Goal: Information Seeking & Learning: Compare options

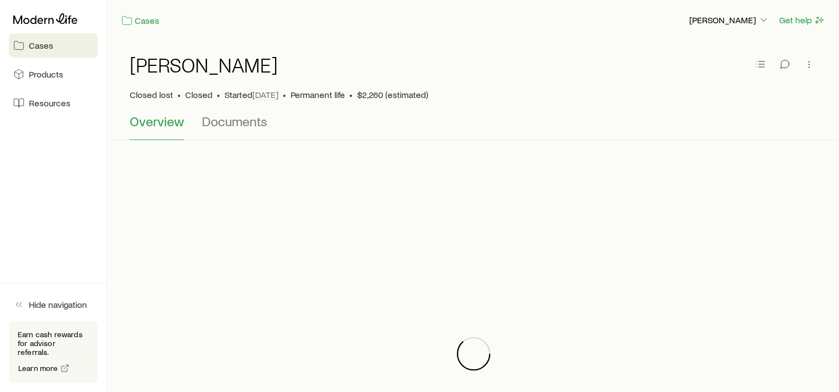
click at [44, 38] on link "Cases" at bounding box center [53, 45] width 89 height 24
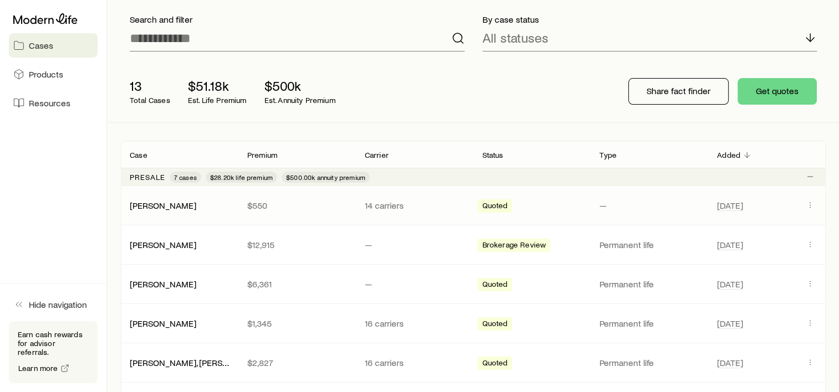
scroll to position [166, 0]
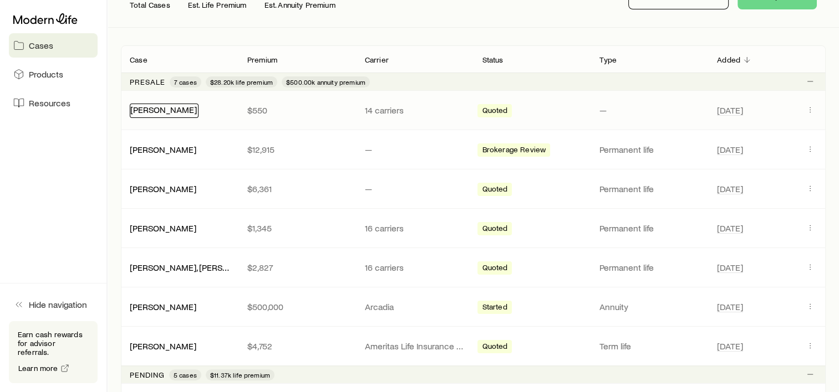
click at [182, 114] on link "[PERSON_NAME]" at bounding box center [163, 109] width 67 height 11
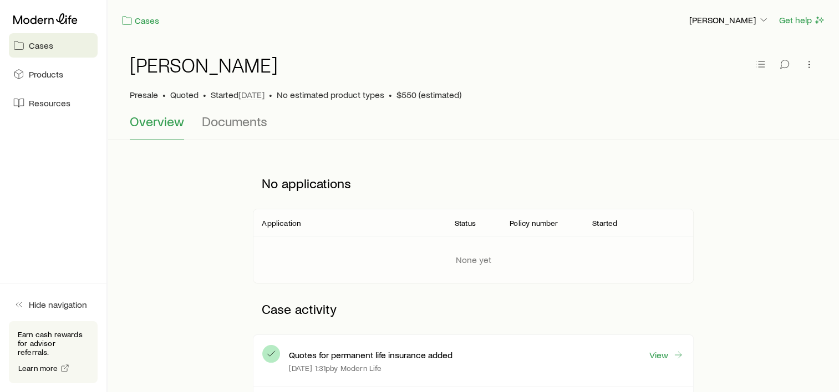
click at [434, 313] on p "Case activity" at bounding box center [473, 309] width 440 height 33
click at [435, 313] on p "Case activity" at bounding box center [473, 309] width 440 height 33
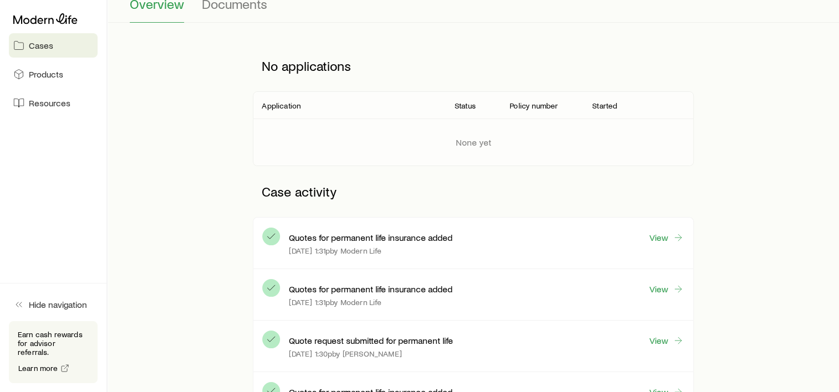
scroll to position [166, 0]
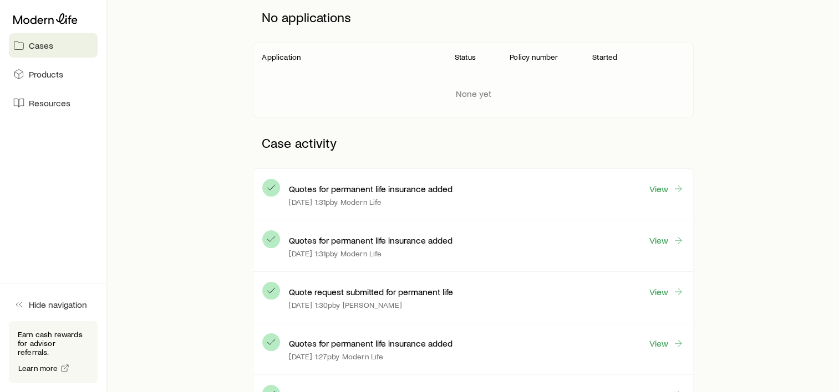
click at [747, 195] on div "No applications Application Status Policy number Started None yet Case activity…" at bounding box center [473, 287] width 705 height 590
click at [167, 202] on div "No applications Application Status Policy number Started None yet Case activity…" at bounding box center [473, 287] width 705 height 590
click at [660, 186] on link "View" at bounding box center [666, 189] width 35 height 13
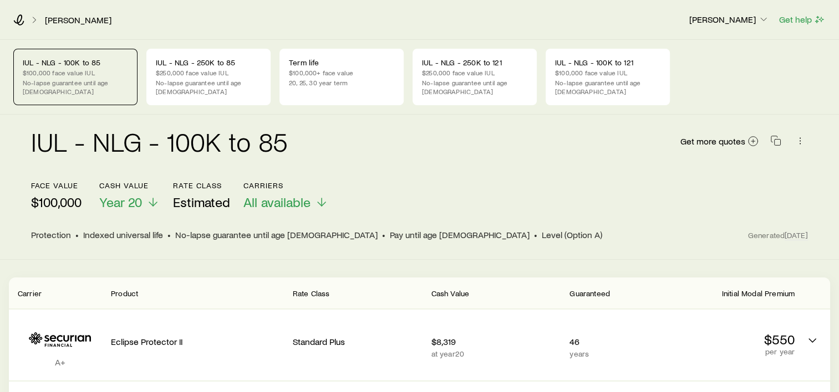
click at [71, 195] on p "$100,000" at bounding box center [56, 203] width 50 height 16
click at [390, 230] on span "Pay until age [DEMOGRAPHIC_DATA]" at bounding box center [460, 235] width 140 height 11
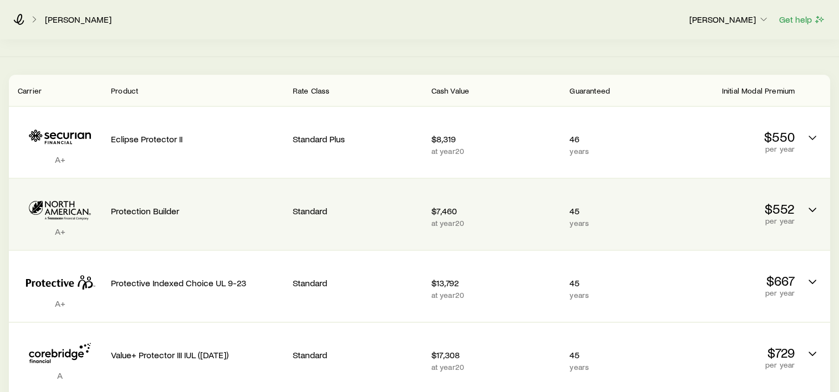
scroll to position [222, 0]
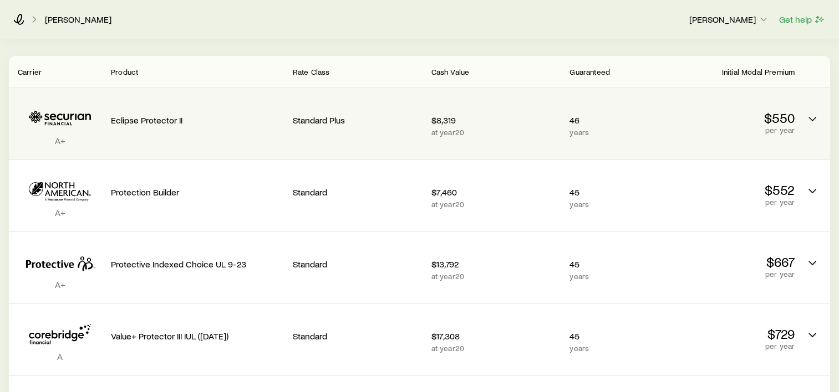
click at [498, 136] on div "$8,319 at year 20" at bounding box center [496, 123] width 130 height 53
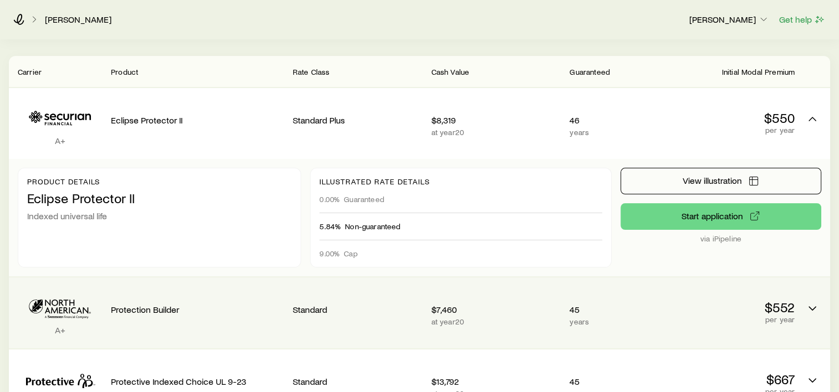
click at [497, 306] on div "$7,460 at year 20" at bounding box center [496, 313] width 130 height 53
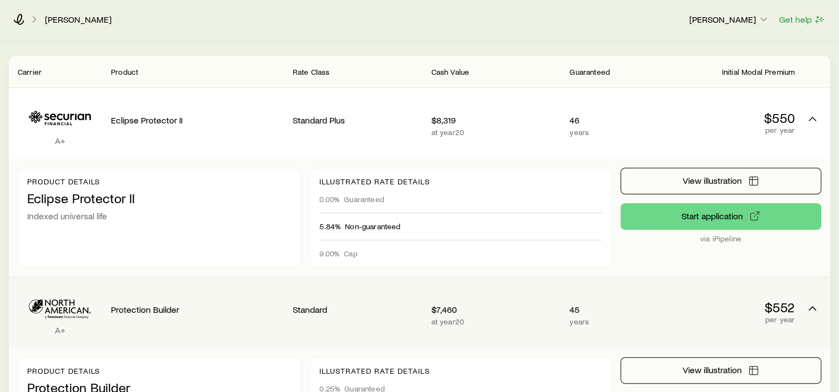
scroll to position [277, 0]
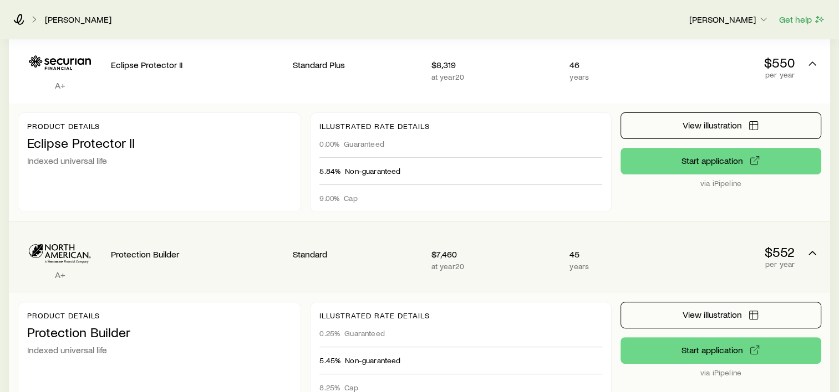
click at [511, 262] on p "at year 20" at bounding box center [496, 266] width 130 height 9
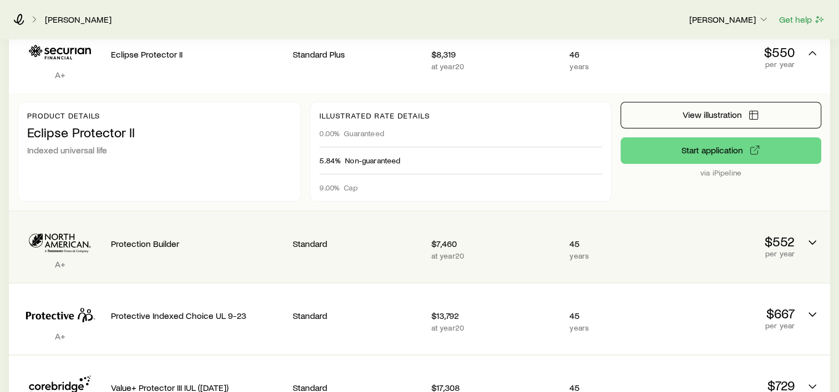
scroll to position [271, 0]
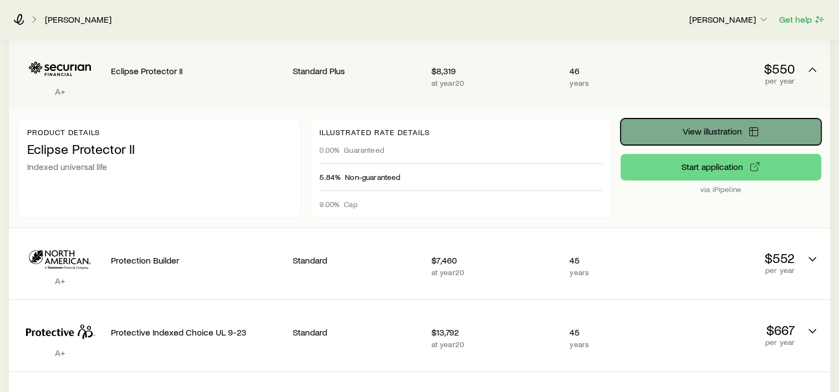
click at [701, 127] on span "View illustration" at bounding box center [711, 131] width 59 height 9
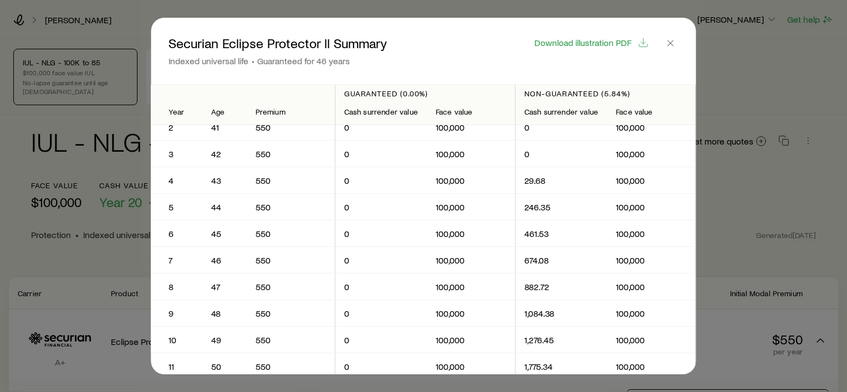
scroll to position [0, 0]
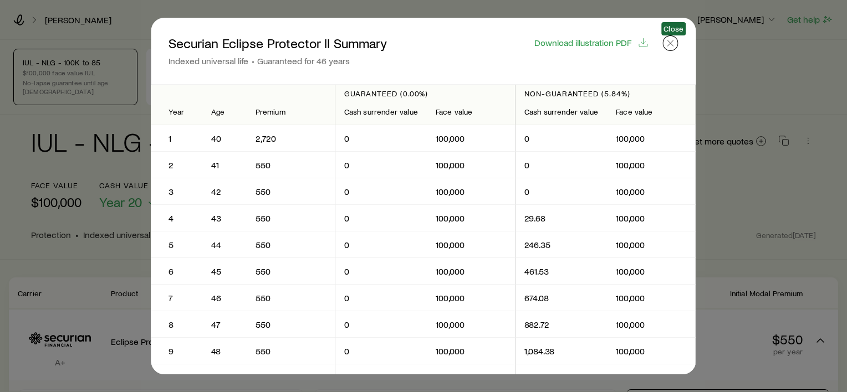
click at [669, 40] on line "button" at bounding box center [671, 43] width 6 height 6
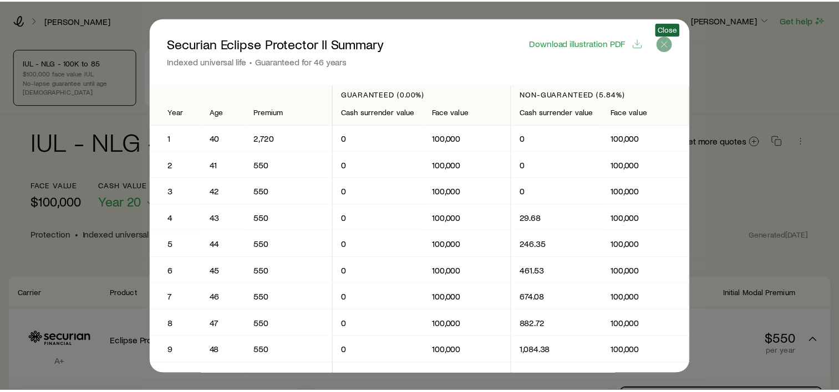
scroll to position [271, 0]
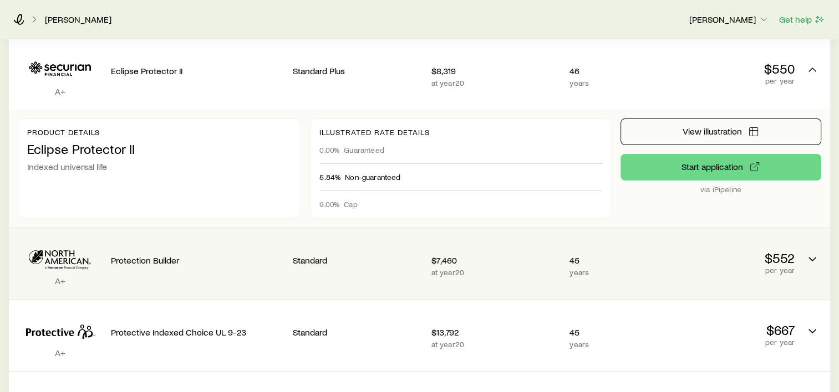
click at [612, 272] on div "45 years" at bounding box center [612, 263] width 86 height 53
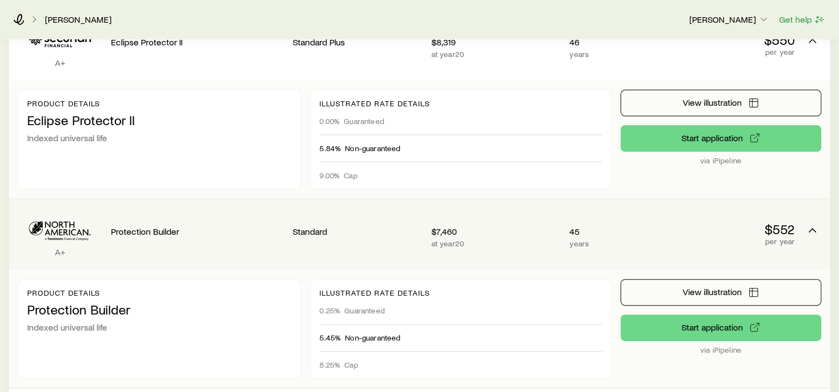
scroll to position [327, 0]
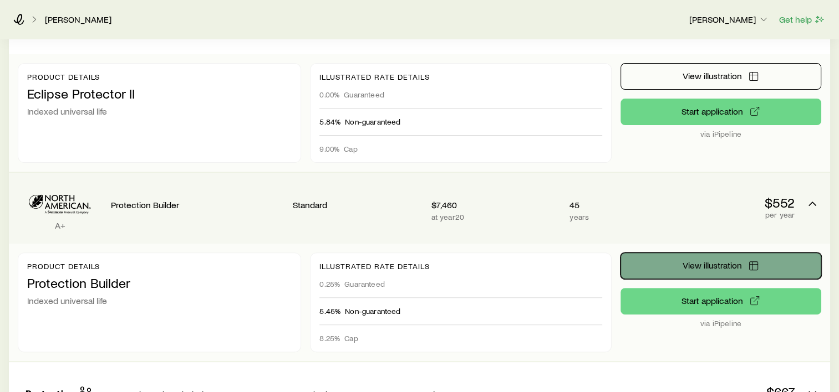
click at [684, 261] on span "View illustration" at bounding box center [711, 265] width 59 height 9
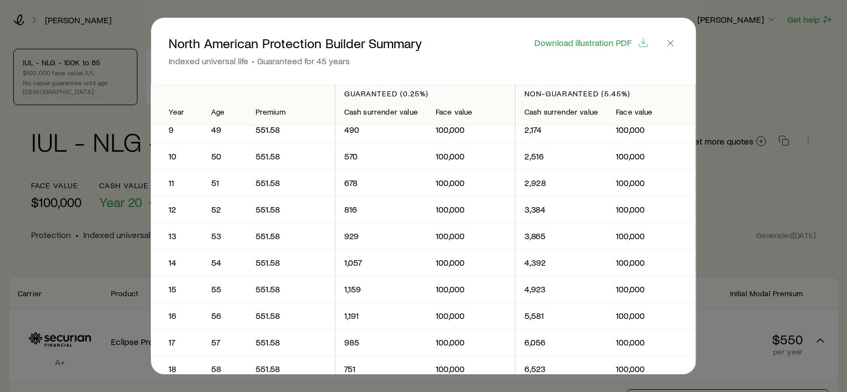
scroll to position [0, 0]
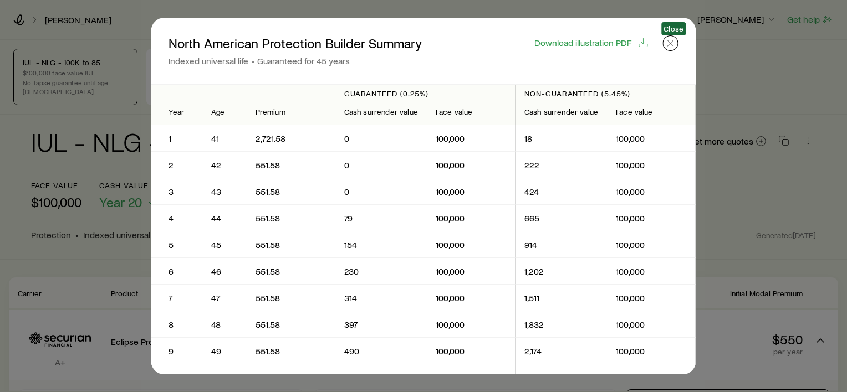
click at [665, 42] on button "button" at bounding box center [671, 43] width 16 height 16
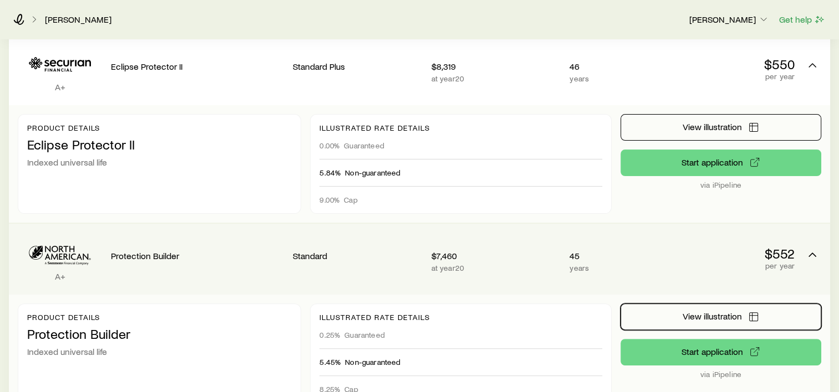
scroll to position [216, 0]
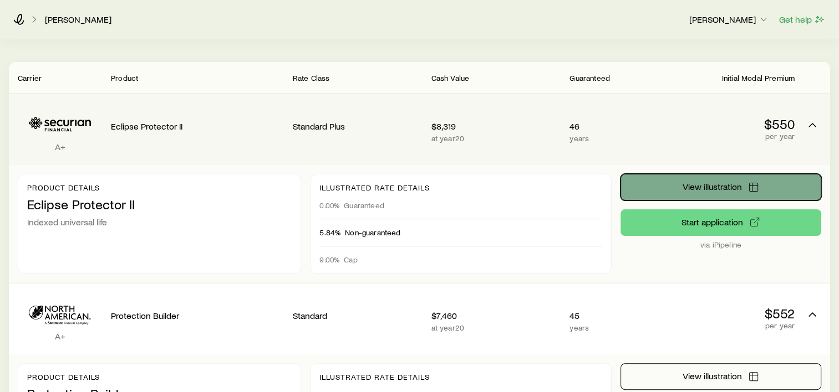
click at [686, 182] on span "View illustration" at bounding box center [711, 186] width 59 height 9
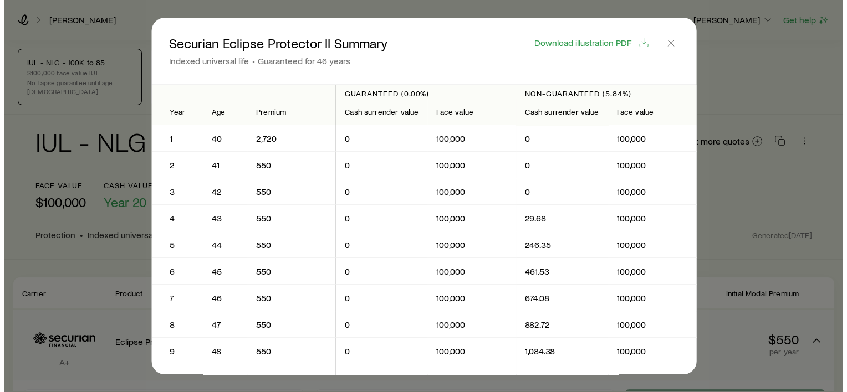
scroll to position [0, 0]
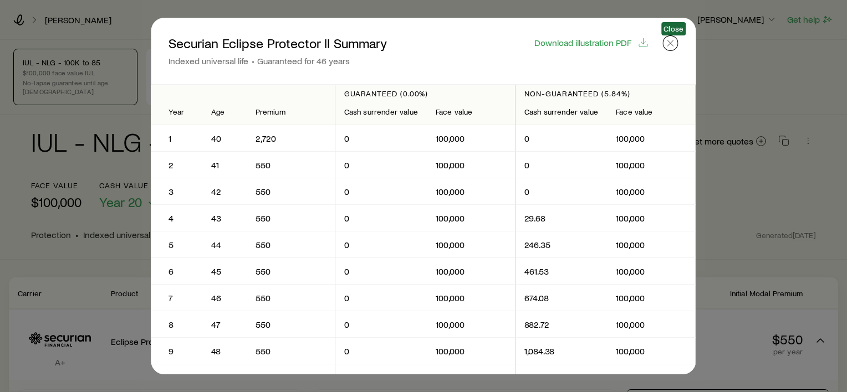
click at [676, 43] on icon "button" at bounding box center [670, 43] width 11 height 11
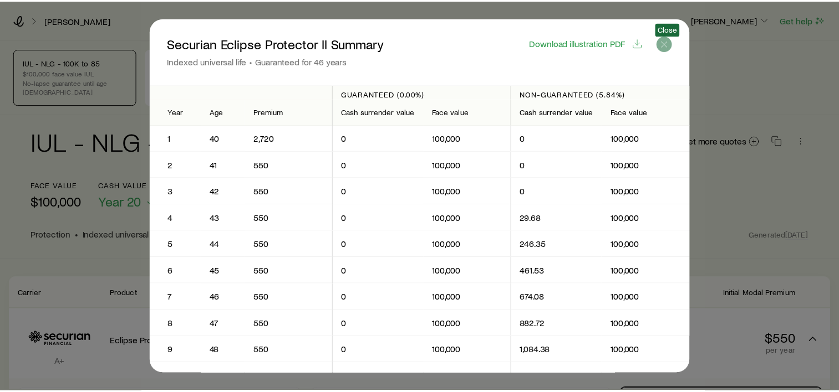
scroll to position [216, 0]
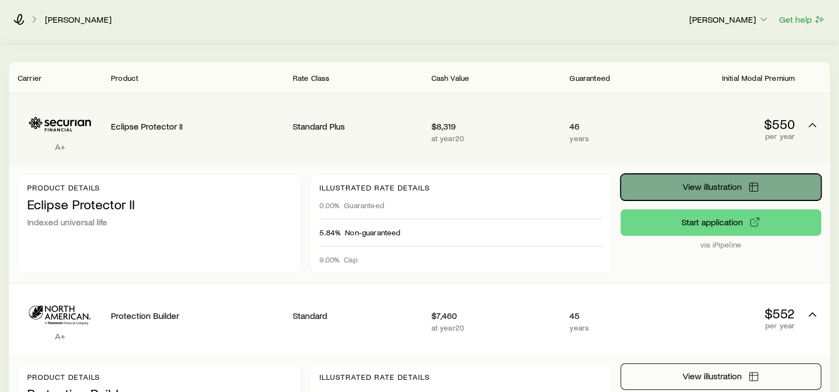
click at [720, 182] on span "View illustration" at bounding box center [711, 186] width 59 height 9
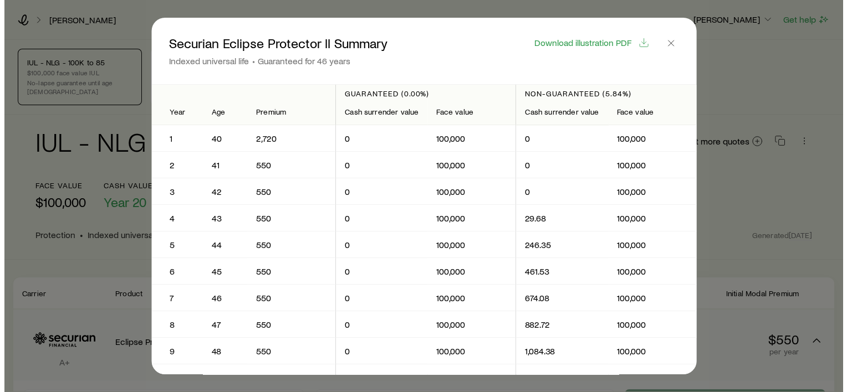
scroll to position [0, 0]
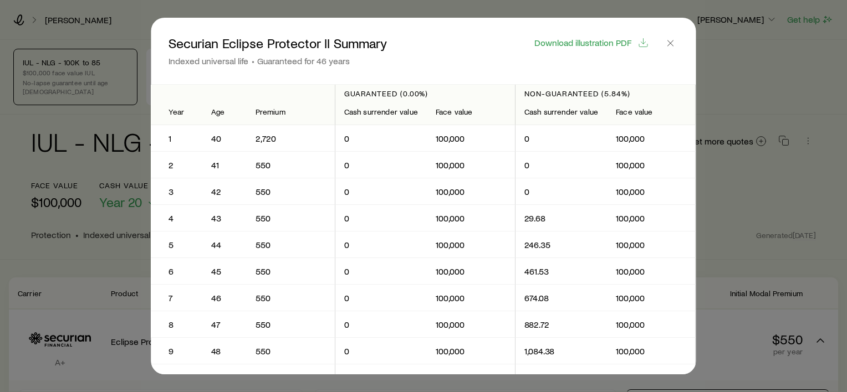
click at [395, 266] on p "0" at bounding box center [381, 271] width 74 height 11
click at [275, 239] on p "550" at bounding box center [291, 244] width 70 height 11
click at [569, 40] on span "Download illustration PDF" at bounding box center [582, 42] width 97 height 9
click at [84, 271] on div at bounding box center [423, 196] width 847 height 392
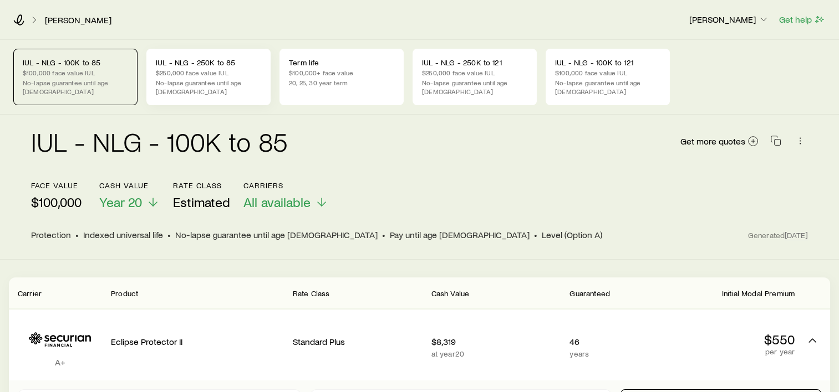
click at [197, 86] on p "No-lapse guarantee until age [DEMOGRAPHIC_DATA]" at bounding box center [208, 87] width 105 height 18
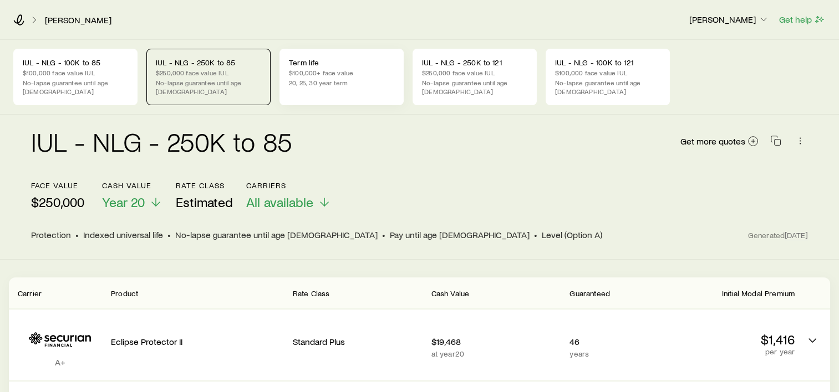
click at [335, 73] on p "$100,000+ face value" at bounding box center [341, 72] width 105 height 9
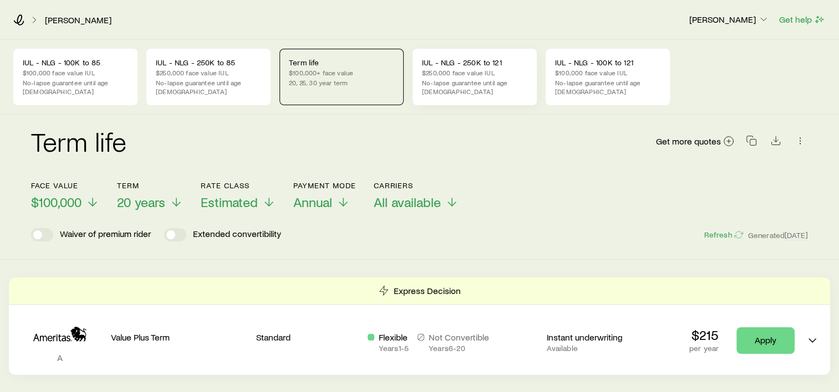
click at [445, 75] on p "$250,000 face value IUL" at bounding box center [474, 72] width 105 height 9
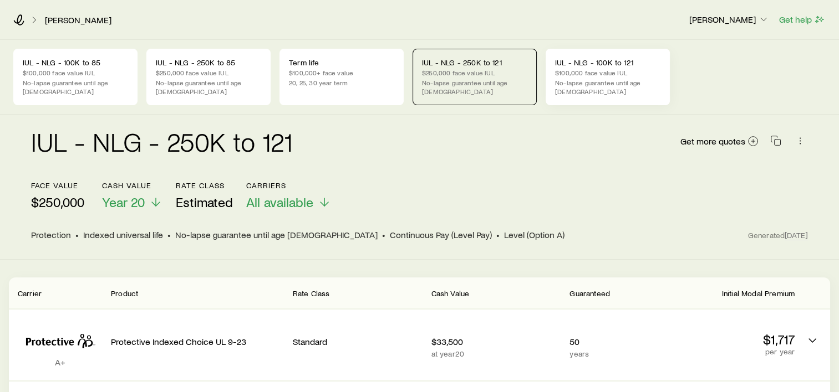
click at [594, 82] on p "No-lapse guarantee until age [DEMOGRAPHIC_DATA]" at bounding box center [607, 87] width 105 height 18
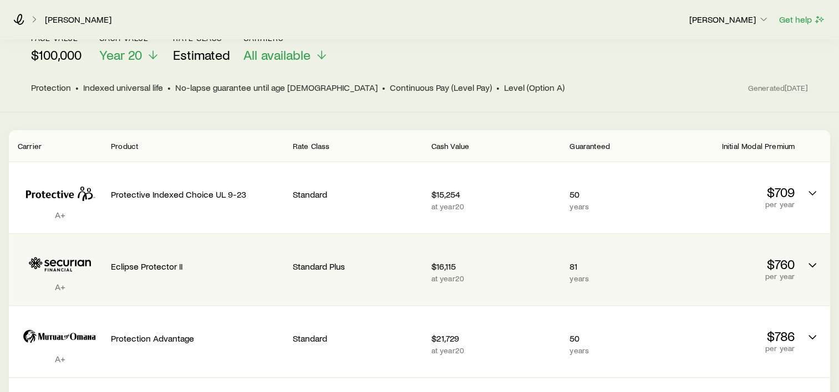
scroll to position [166, 0]
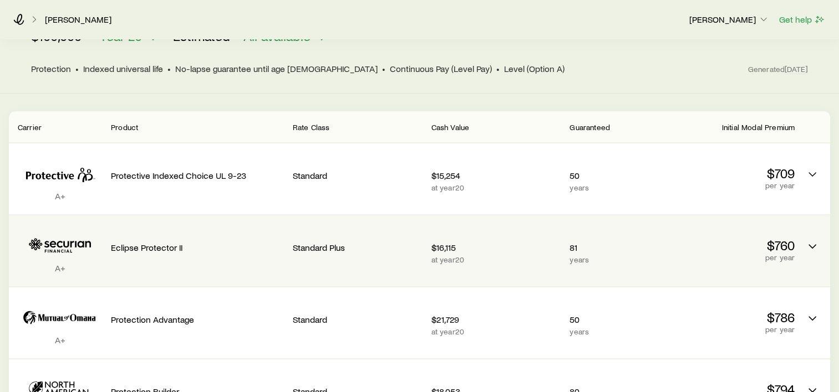
click at [111, 242] on p "Eclipse Protector II" at bounding box center [197, 247] width 173 height 11
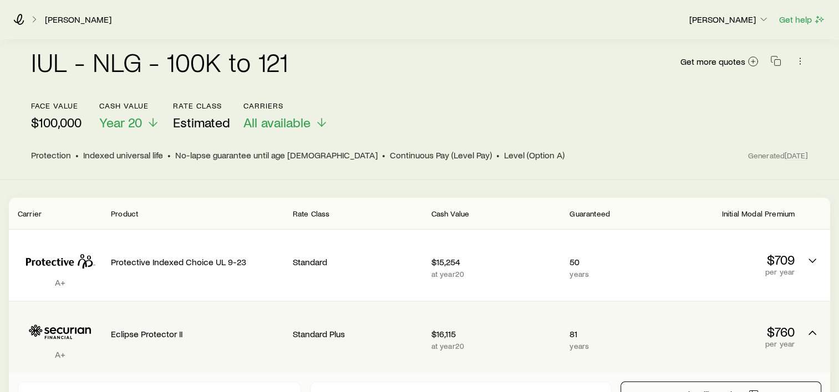
scroll to position [0, 0]
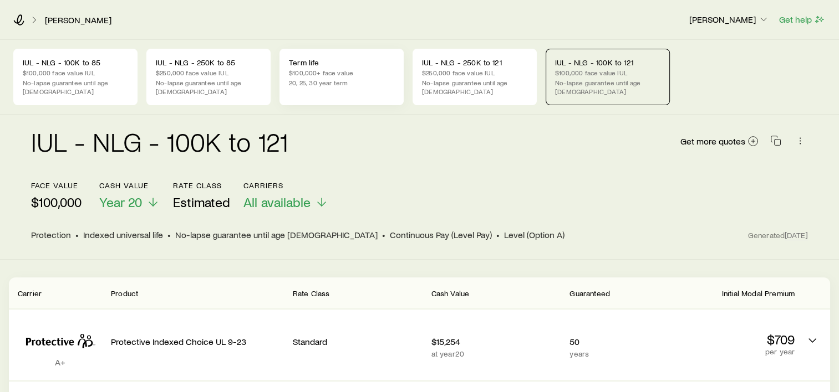
click at [317, 72] on p "$100,000+ face value" at bounding box center [341, 72] width 105 height 9
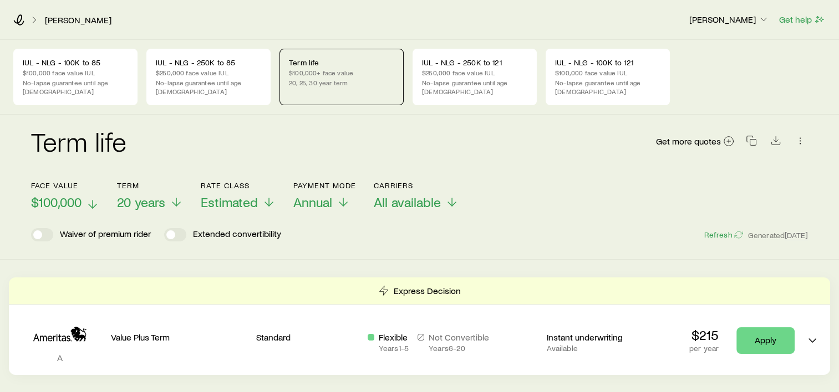
click at [71, 195] on span "$100,000" at bounding box center [56, 203] width 50 height 16
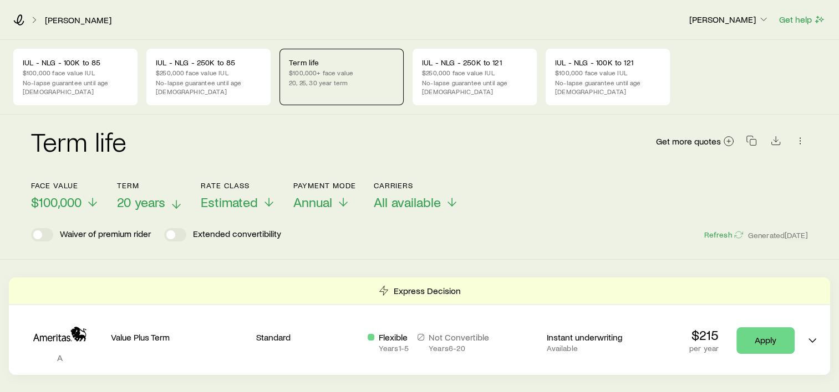
click at [133, 195] on span "20 years" at bounding box center [141, 203] width 48 height 16
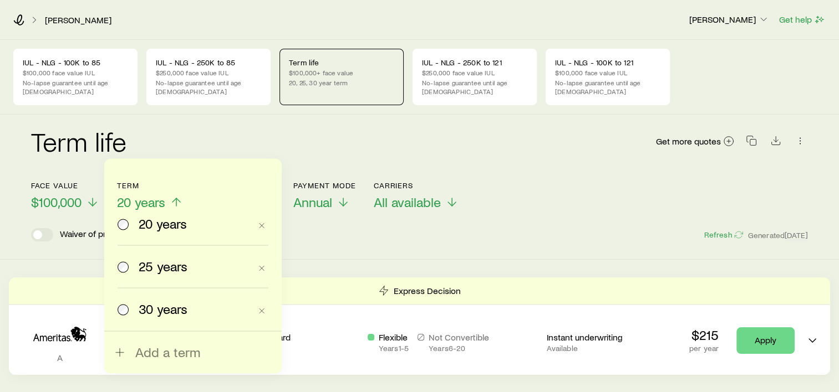
click at [446, 229] on div "Waiver of premium rider Extended convertibility Refresh Generated [DATE]" at bounding box center [419, 234] width 777 height 13
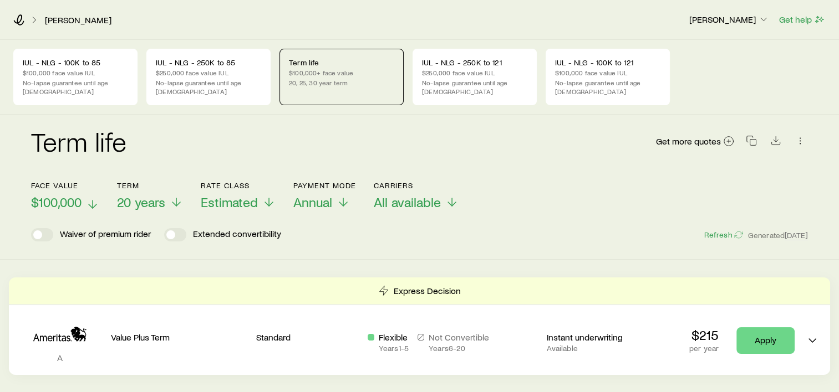
click at [86, 198] on icon at bounding box center [92, 204] width 13 height 13
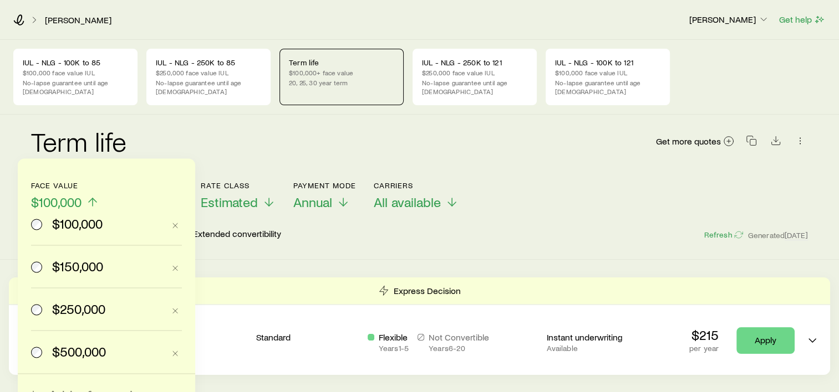
click at [72, 309] on span "$250,000" at bounding box center [78, 310] width 53 height 16
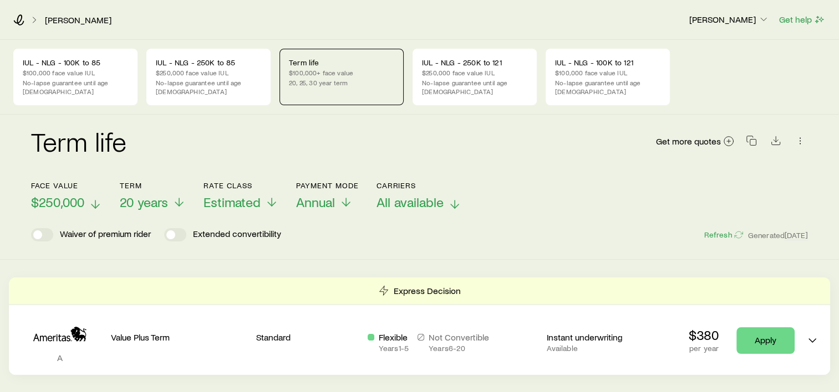
click at [403, 195] on span "All available" at bounding box center [409, 203] width 67 height 16
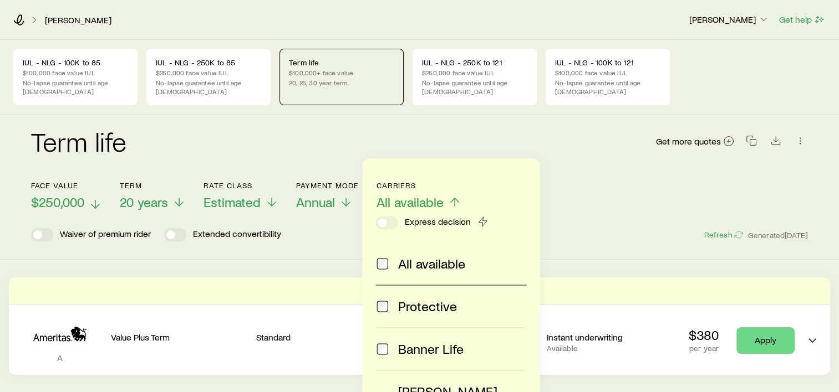
click at [386, 271] on span at bounding box center [382, 264] width 13 height 16
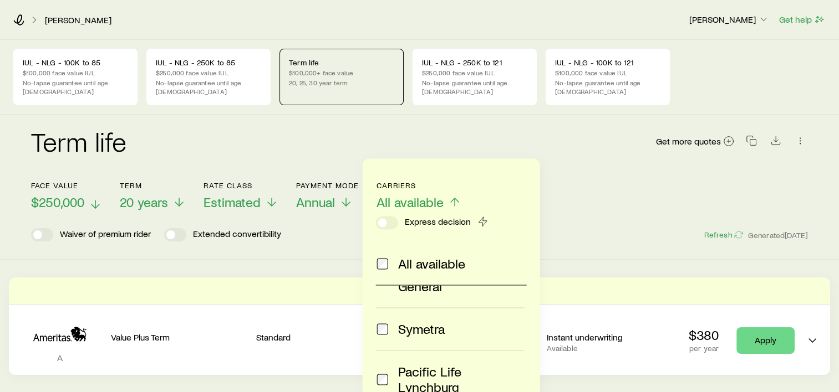
scroll to position [264, 0]
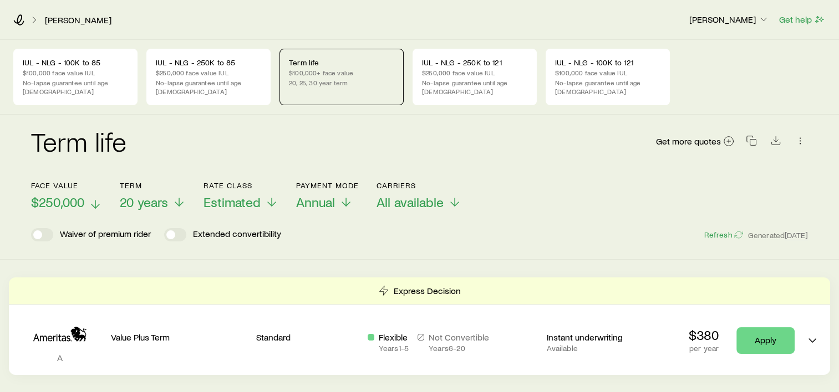
click at [592, 228] on div "Waiver of premium rider Extended convertibility Refresh Generated [DATE]" at bounding box center [419, 234] width 777 height 13
click at [414, 195] on span "All available" at bounding box center [409, 203] width 67 height 16
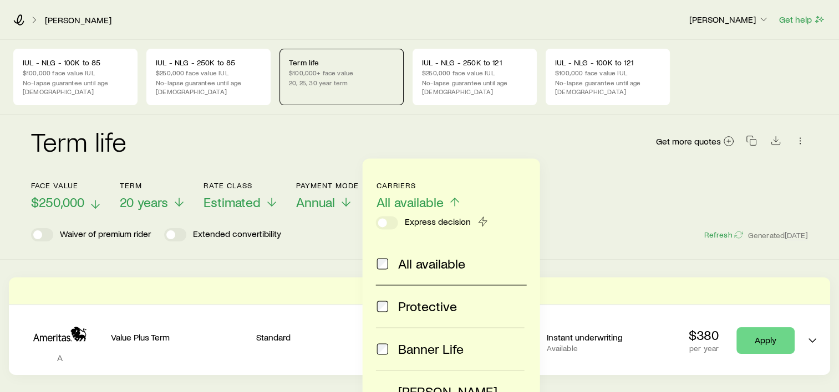
click at [389, 265] on div "All available" at bounding box center [449, 264] width 146 height 16
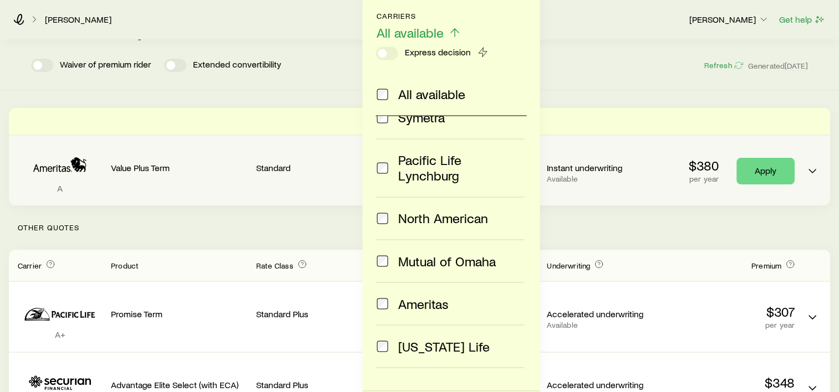
scroll to position [222, 0]
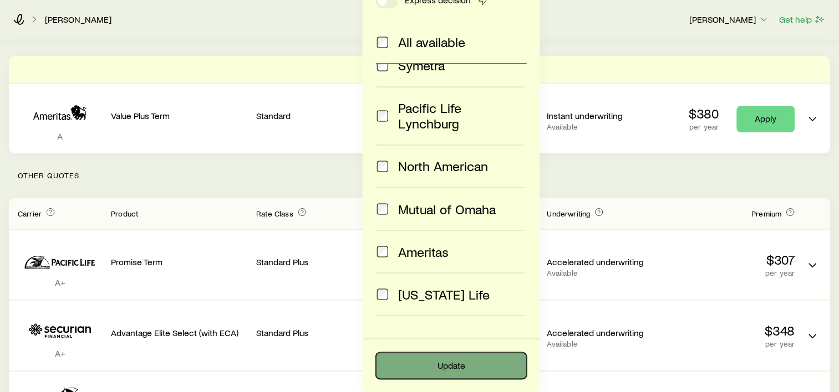
click at [480, 361] on button "Update" at bounding box center [451, 366] width 151 height 27
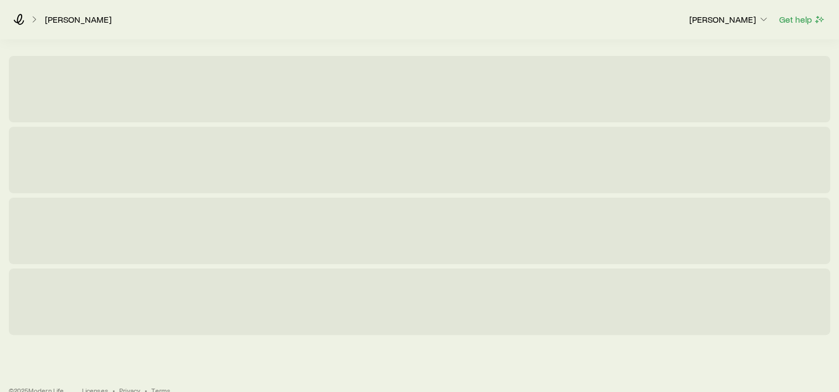
scroll to position [53, 0]
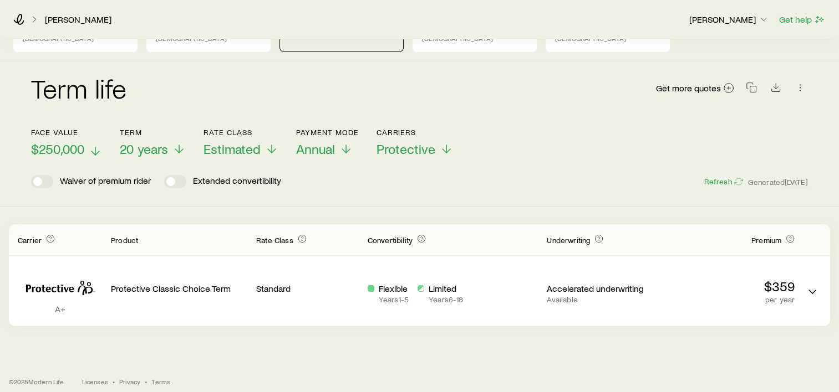
click at [77, 144] on span "$250,000" at bounding box center [57, 149] width 53 height 16
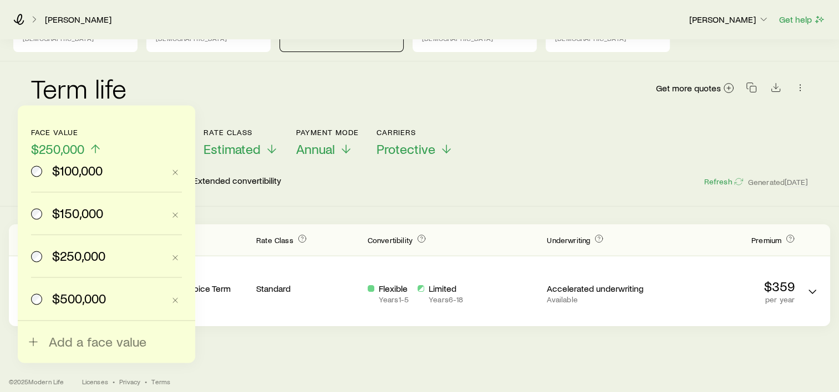
click at [82, 169] on span "$100,000" at bounding box center [77, 171] width 50 height 16
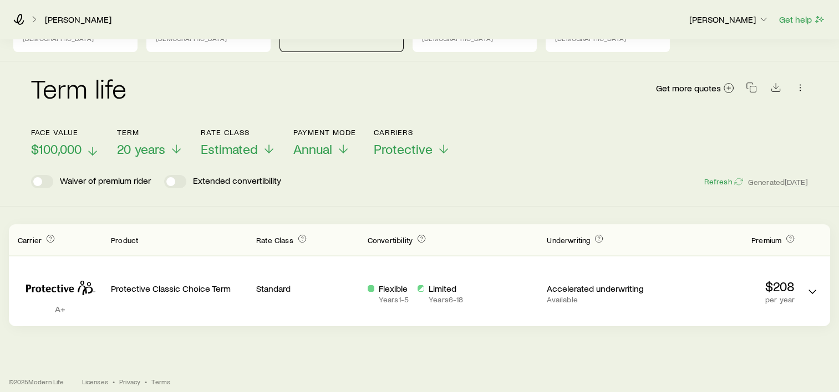
click at [79, 141] on span "$100,000" at bounding box center [56, 149] width 50 height 16
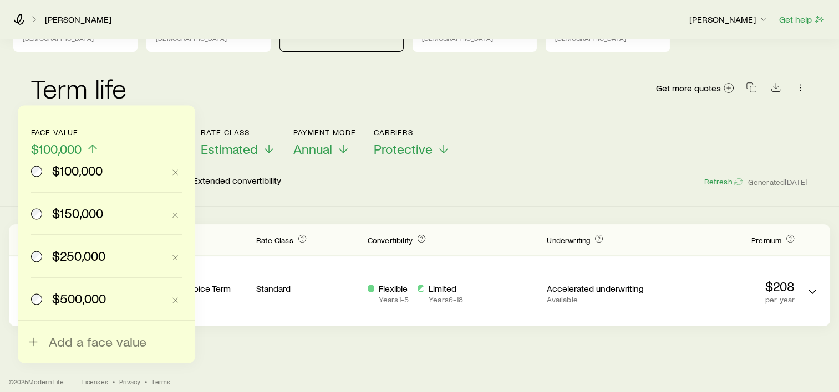
click at [75, 295] on span "$500,000" at bounding box center [79, 299] width 54 height 16
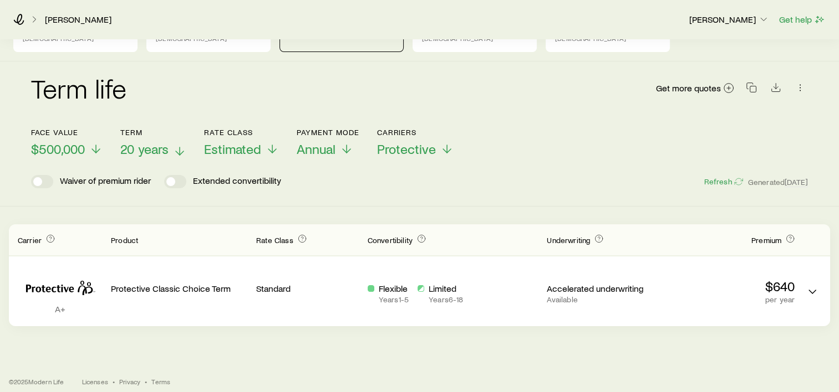
click at [151, 141] on span "20 years" at bounding box center [144, 149] width 48 height 16
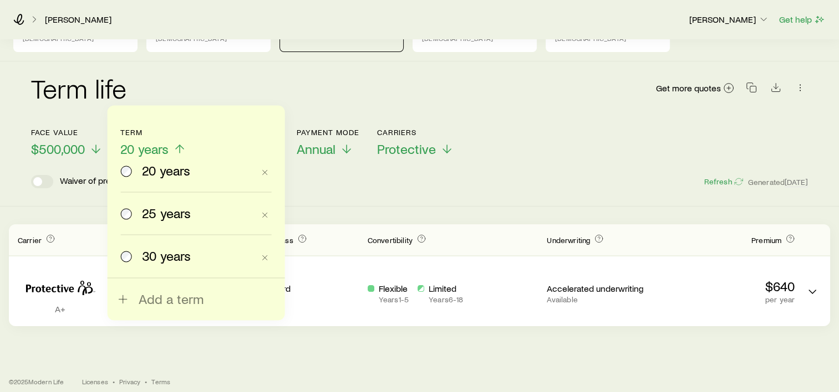
click at [165, 258] on span "30 years" at bounding box center [166, 256] width 49 height 16
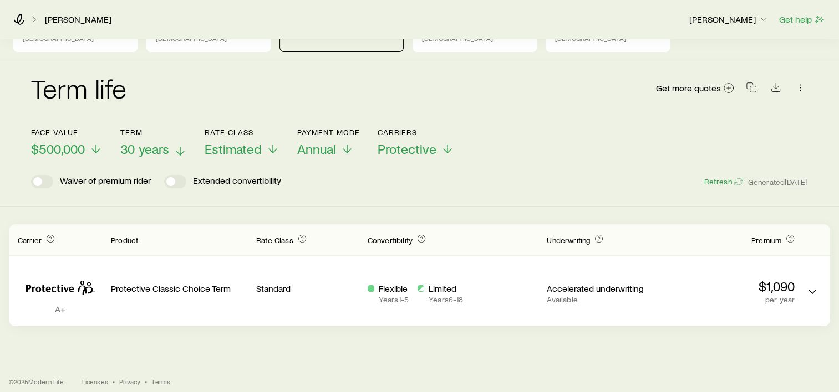
click at [169, 129] on button "Term 30 years" at bounding box center [153, 142] width 67 height 29
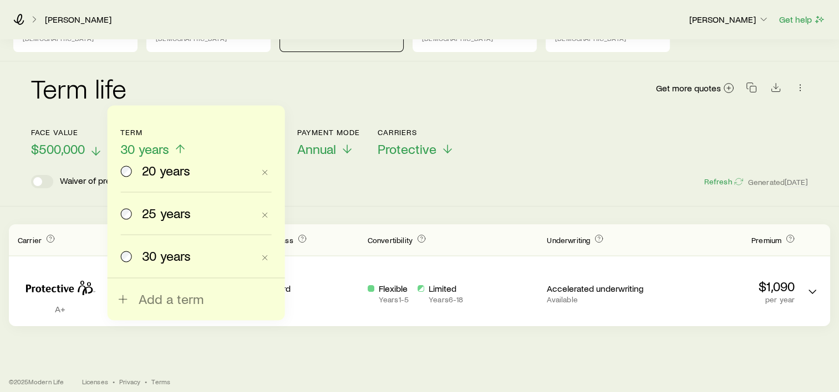
click at [72, 141] on span "$500,000" at bounding box center [58, 149] width 54 height 16
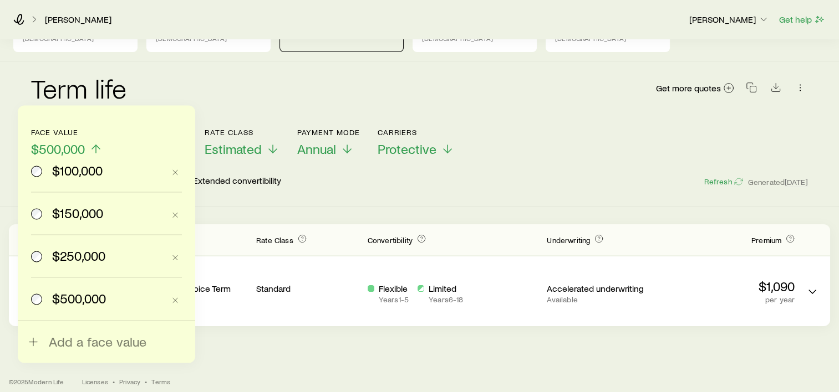
click at [64, 261] on span "$250,000" at bounding box center [78, 256] width 53 height 16
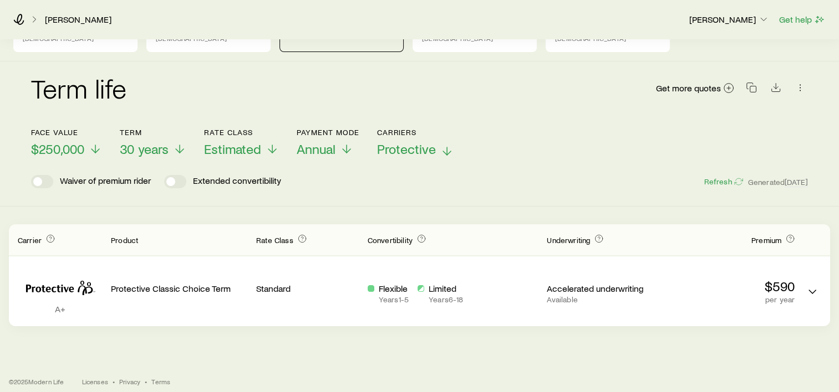
click at [441, 145] on icon at bounding box center [446, 151] width 13 height 13
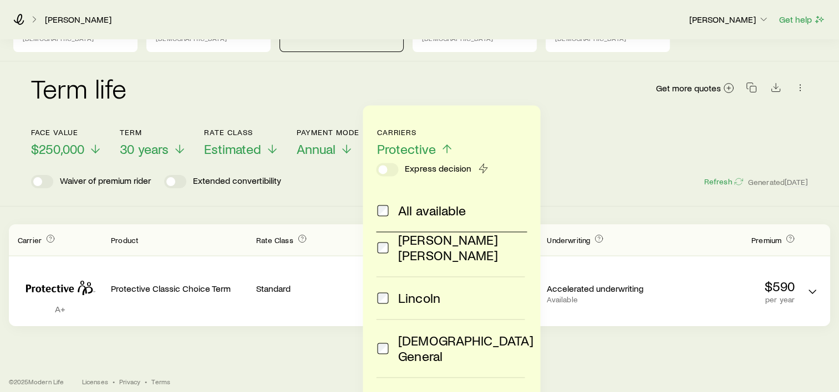
scroll to position [0, 0]
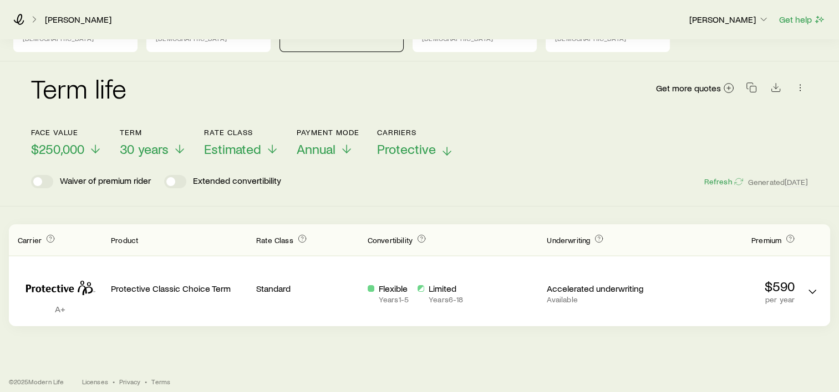
click at [623, 183] on div "Term life Get more quotes Face value $250,000 Term 30 years Rate Class Estimate…" at bounding box center [419, 134] width 839 height 145
click at [58, 144] on span "$250,000" at bounding box center [57, 149] width 53 height 16
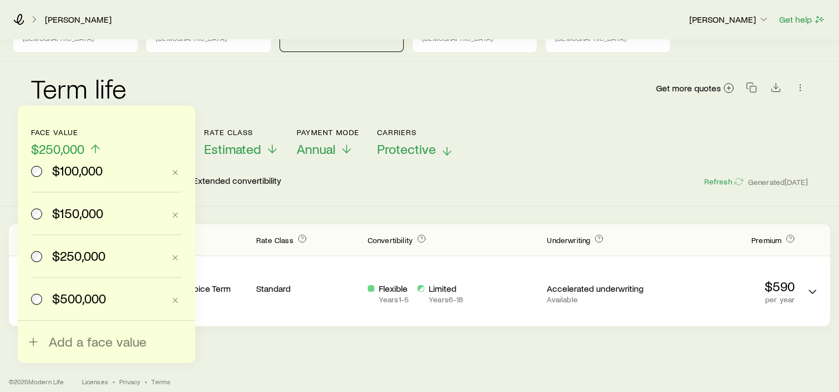
click at [72, 175] on span "$100,000" at bounding box center [77, 171] width 50 height 16
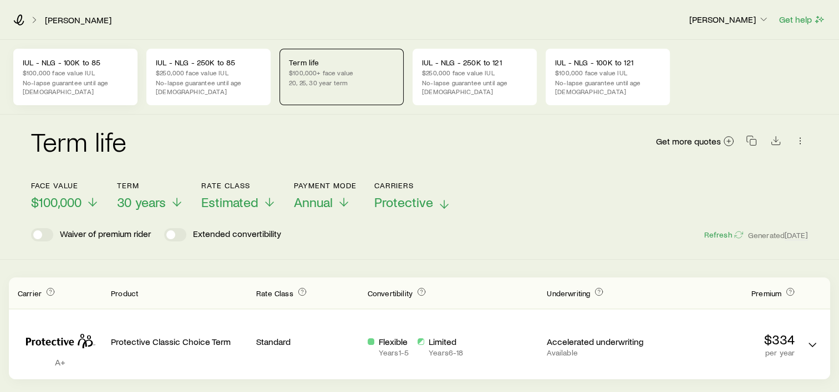
click at [84, 57] on div "IUL - NLG - 100K to 85 $100,000 face value IUL No-lapse guarantee until age [DE…" at bounding box center [75, 77] width 124 height 57
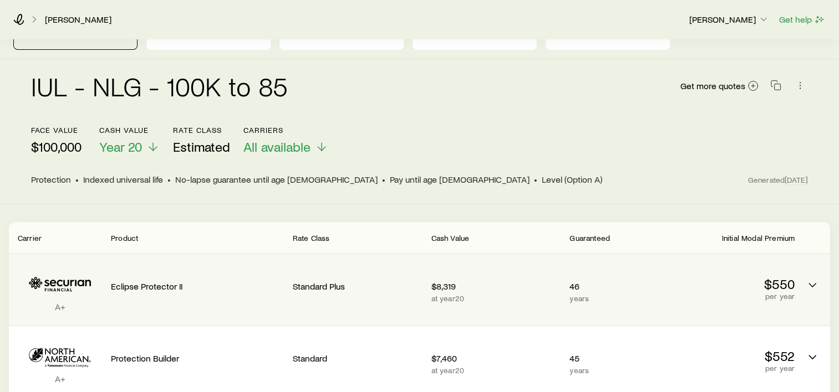
scroll to position [111, 0]
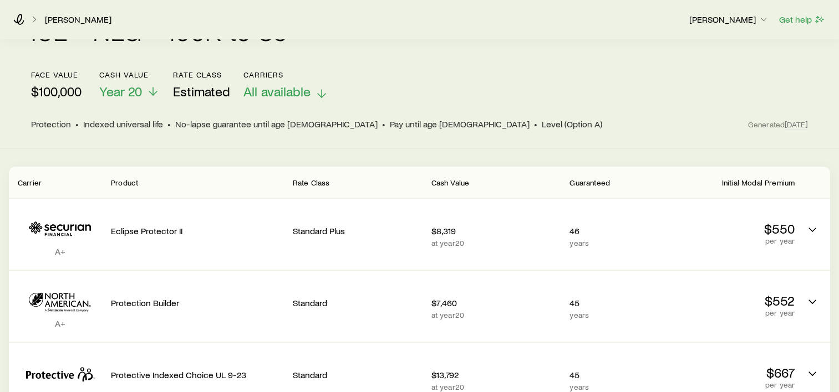
click at [310, 89] on span "All available" at bounding box center [276, 92] width 67 height 16
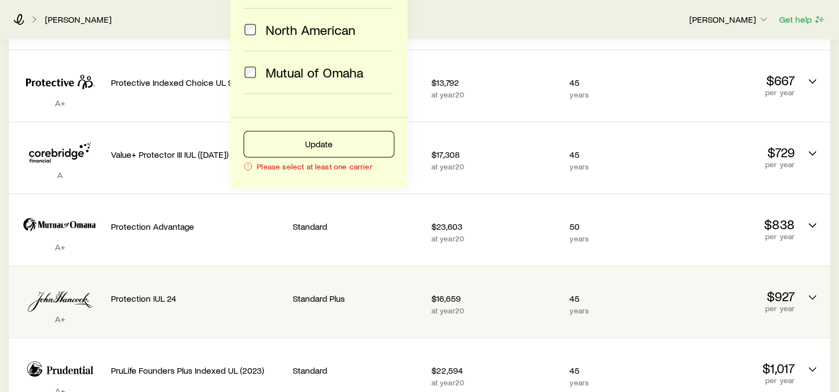
scroll to position [388, 0]
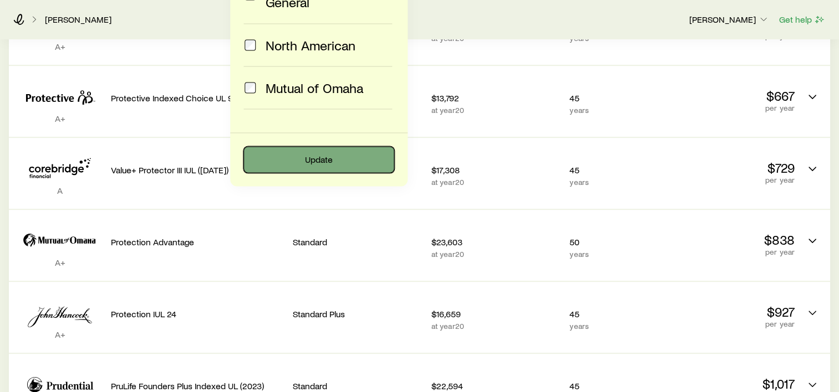
click at [328, 157] on button "Update" at bounding box center [318, 159] width 151 height 27
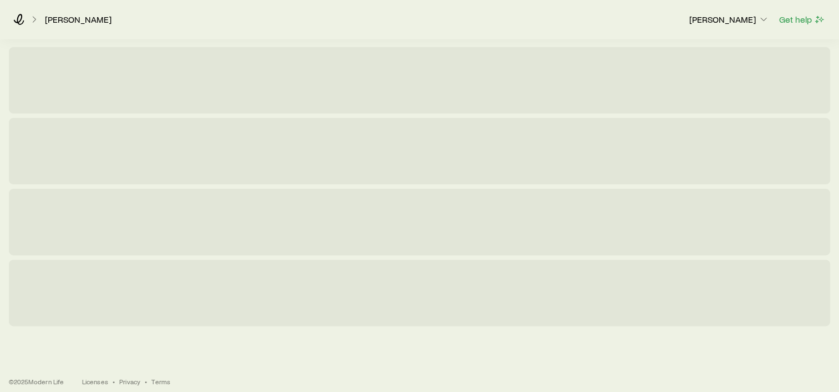
scroll to position [54, 0]
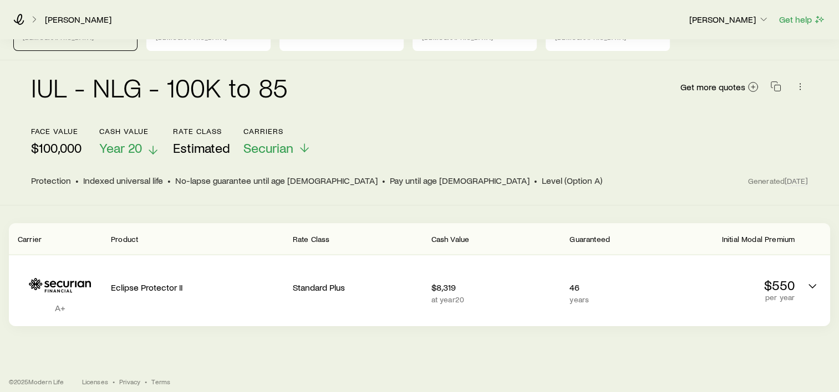
click at [120, 142] on span "Year 20" at bounding box center [120, 148] width 43 height 16
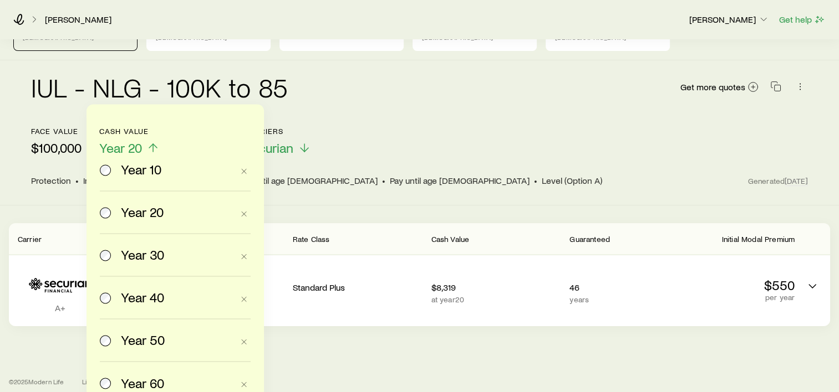
click at [599, 159] on header "face value $100,000 Cash Value Year 20 Year 10 Year 20 Year 30 Year 40 Year 50 …" at bounding box center [419, 157] width 777 height 60
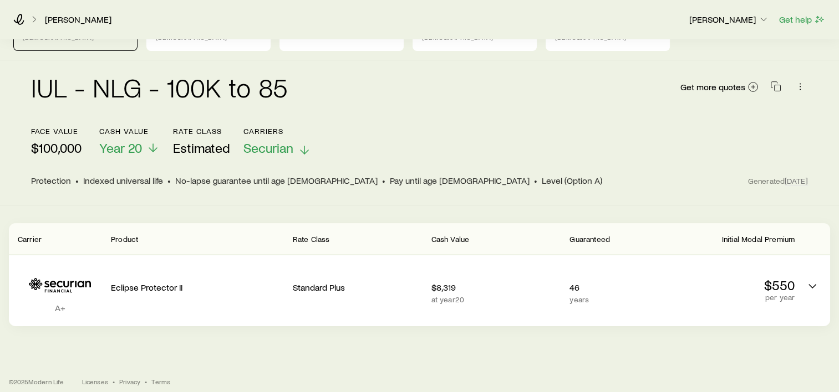
click at [274, 143] on span "Securian" at bounding box center [268, 148] width 50 height 16
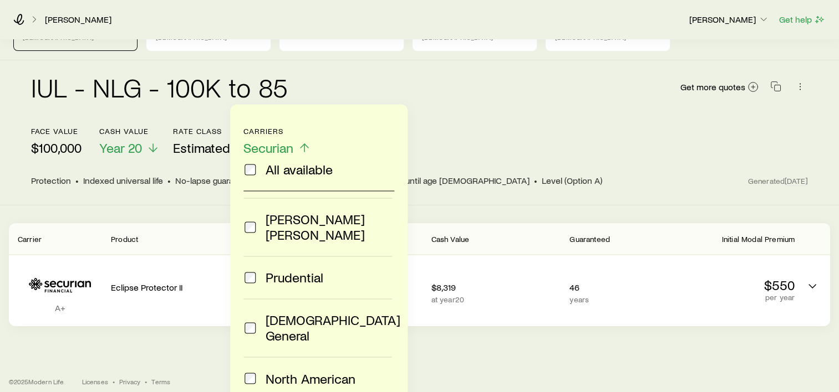
scroll to position [182, 0]
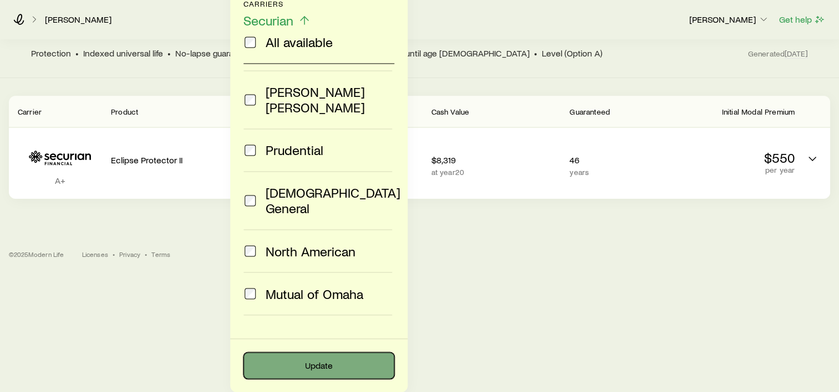
click at [324, 365] on button "Update" at bounding box center [318, 366] width 151 height 27
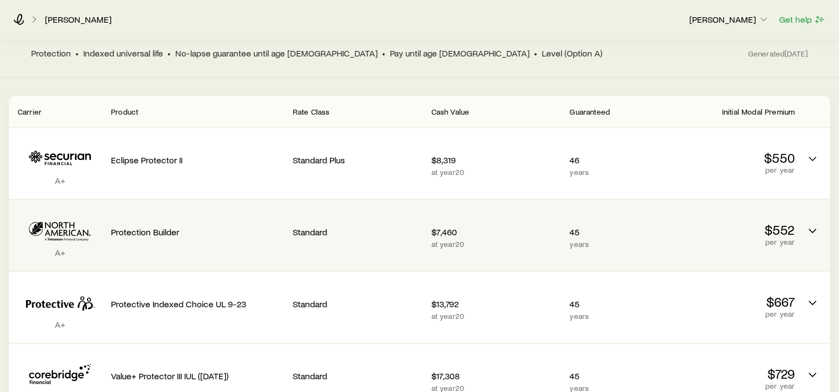
scroll to position [0, 0]
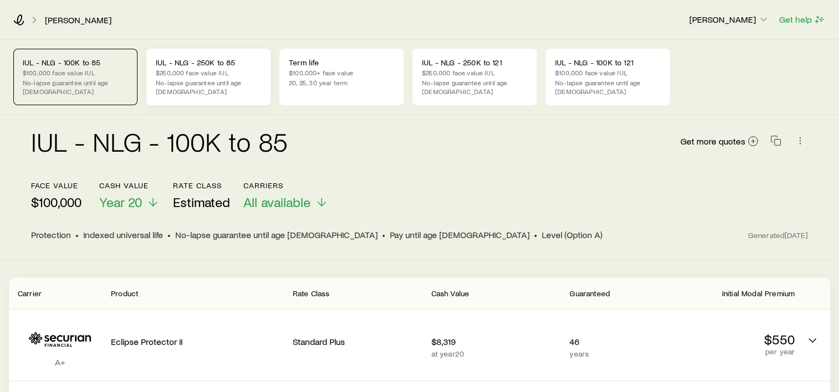
click at [200, 74] on p "$250,000 face value IUL" at bounding box center [208, 72] width 105 height 9
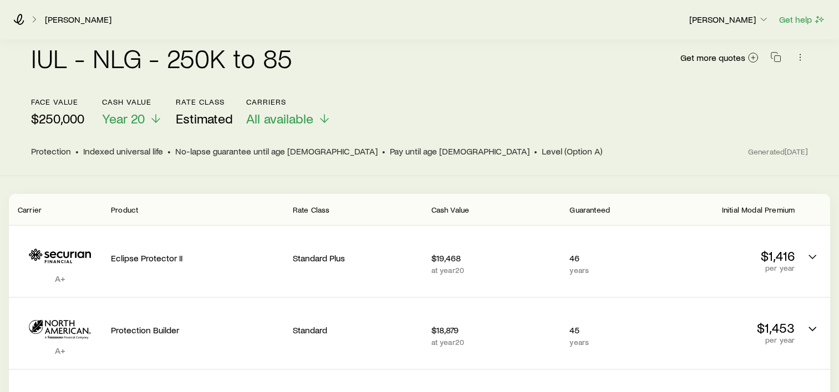
scroll to position [111, 0]
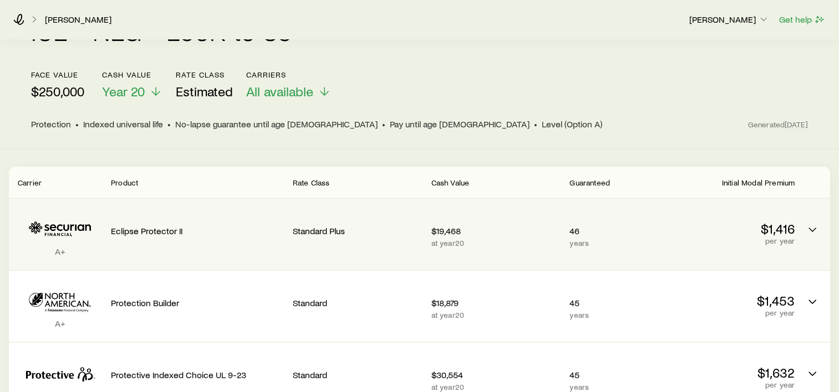
click at [482, 239] on p "at year 20" at bounding box center [496, 243] width 130 height 9
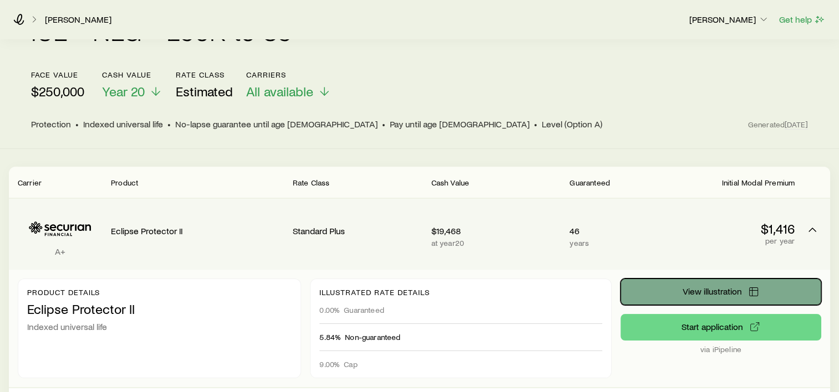
click at [726, 287] on span "View illustration" at bounding box center [711, 291] width 59 height 9
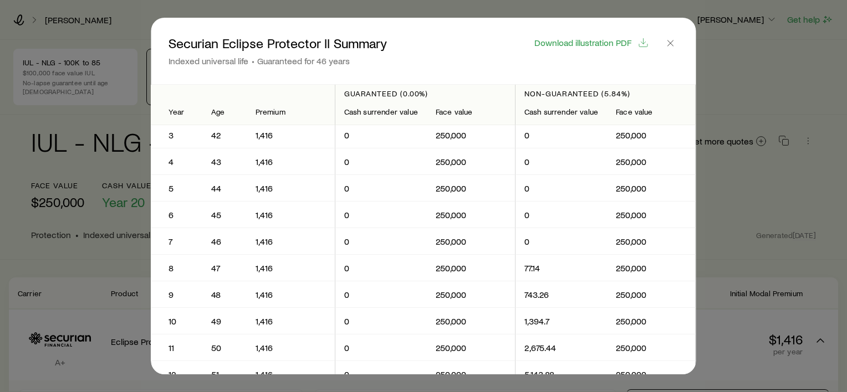
scroll to position [0, 0]
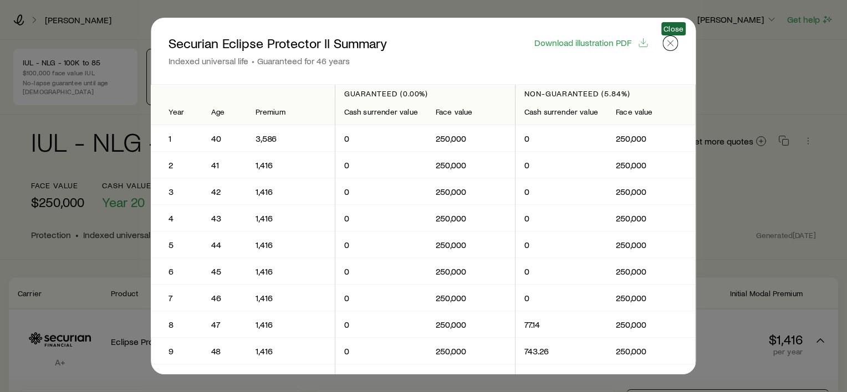
click at [674, 47] on icon "button" at bounding box center [670, 43] width 11 height 11
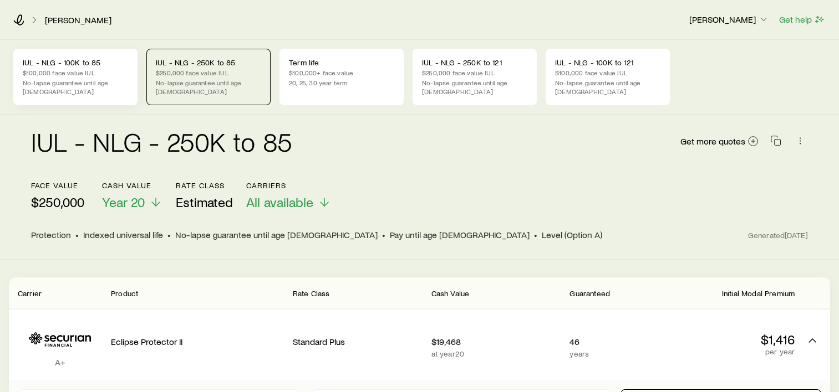
click at [92, 58] on p "IUL - NLG - 100K to 85" at bounding box center [75, 62] width 105 height 9
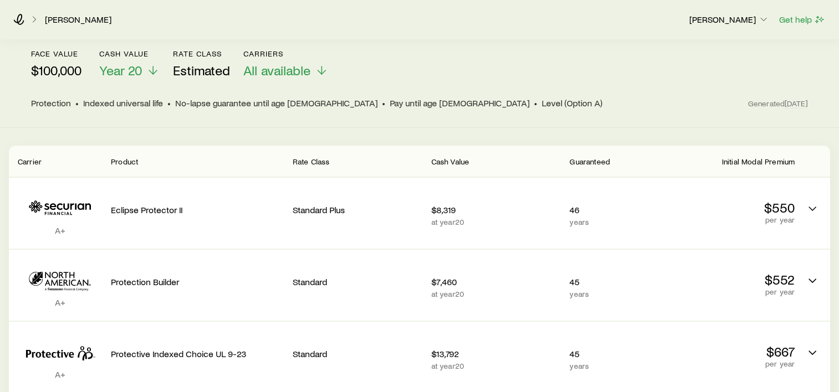
scroll to position [166, 0]
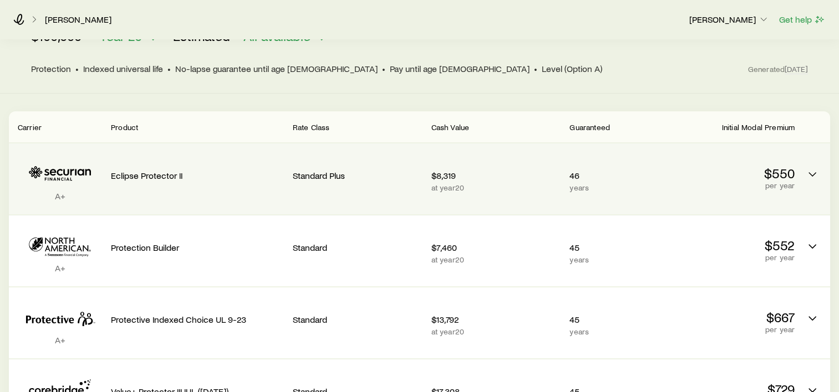
click at [629, 183] on p "years" at bounding box center [612, 187] width 86 height 9
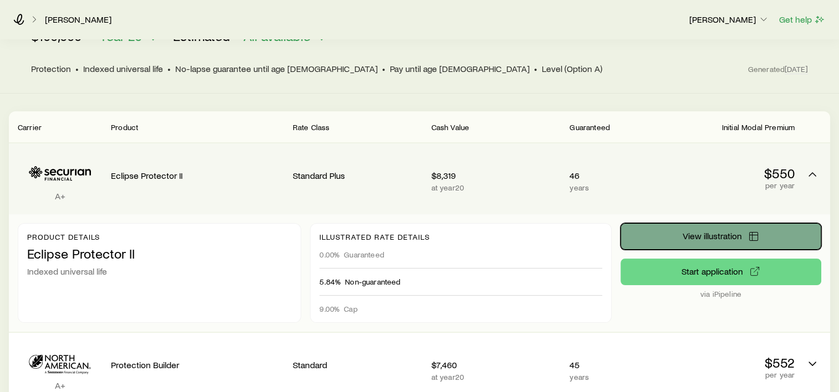
click at [707, 232] on span "View illustration" at bounding box center [711, 236] width 59 height 9
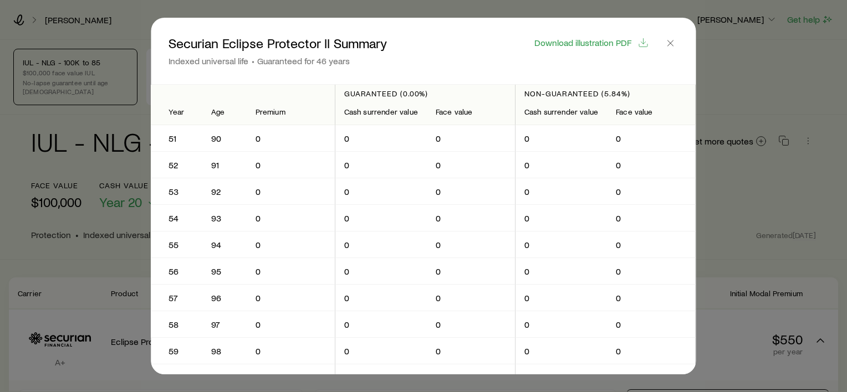
scroll to position [1164, 0]
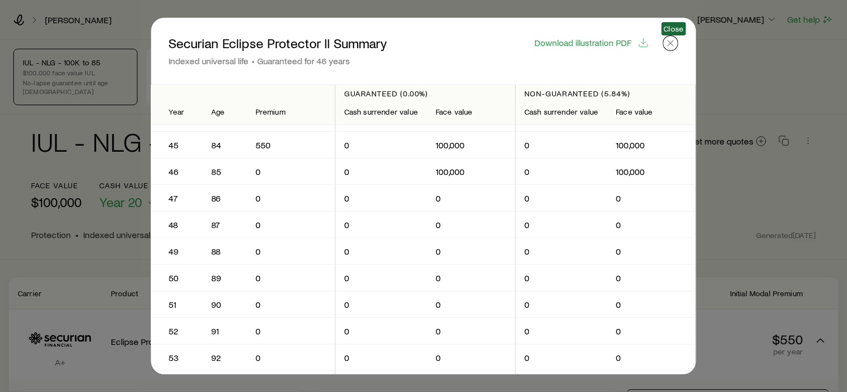
click at [676, 39] on icon "button" at bounding box center [670, 43] width 11 height 11
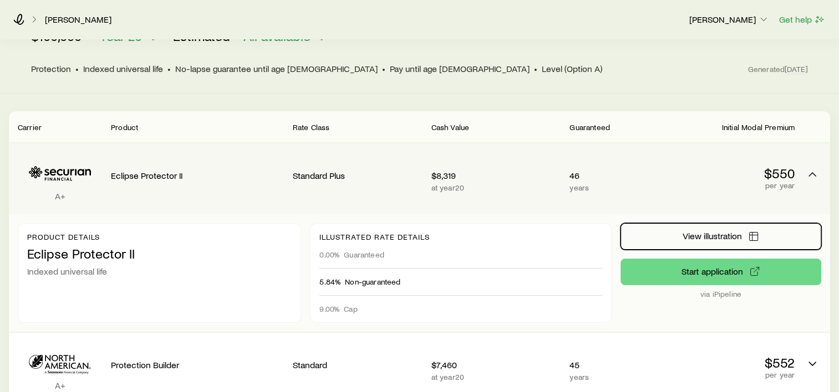
scroll to position [0, 0]
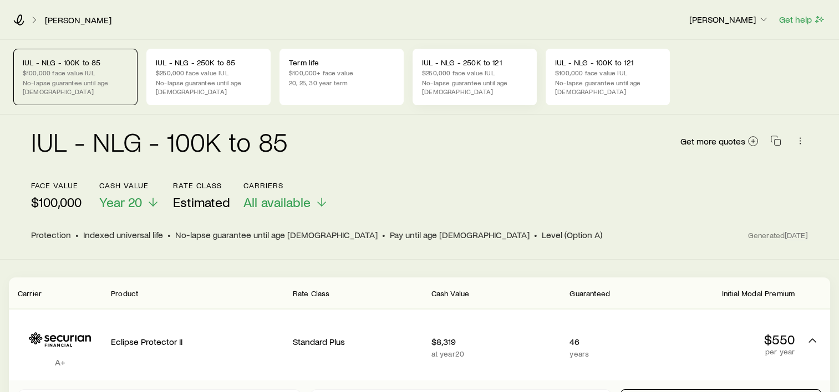
click at [470, 76] on p "$250,000 face value IUL" at bounding box center [474, 72] width 105 height 9
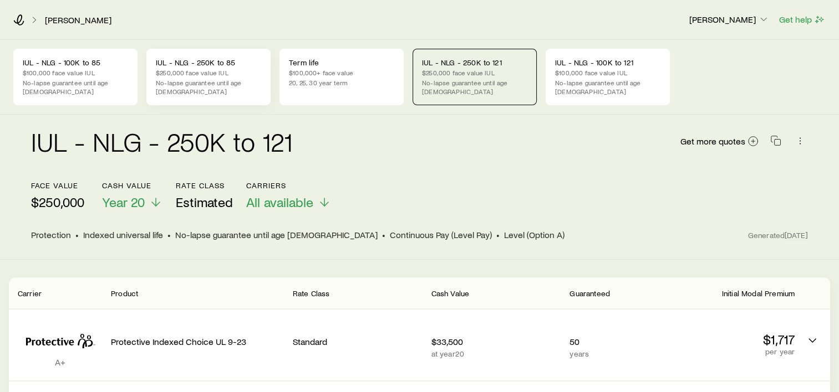
click at [206, 73] on p "$250,000 face value IUL" at bounding box center [208, 72] width 105 height 9
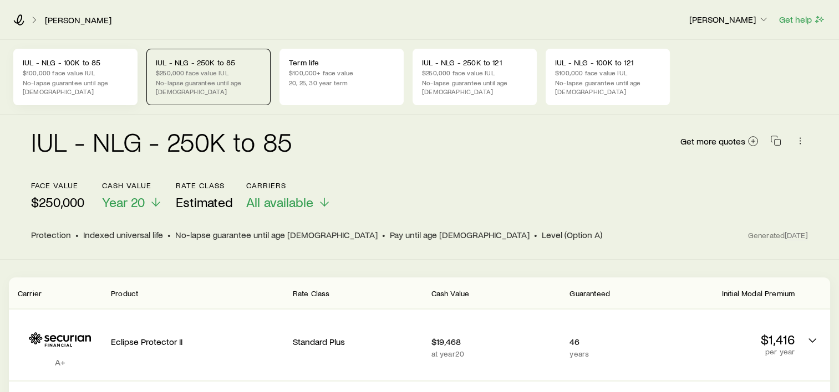
click at [65, 64] on p "IUL - NLG - 100K to 85" at bounding box center [75, 62] width 105 height 9
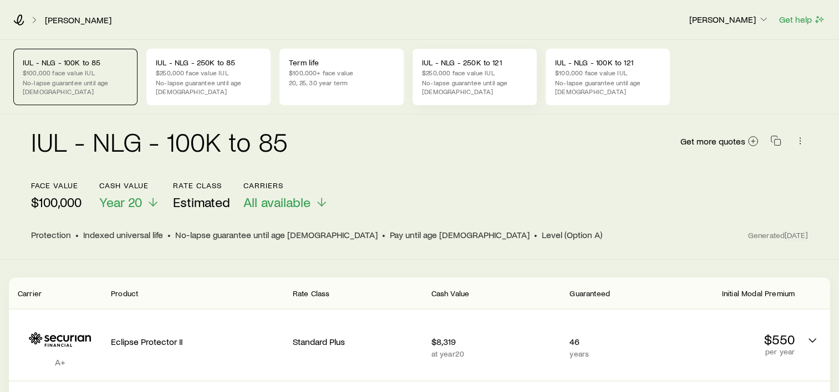
click at [481, 65] on p "IUL - NLG - 250K to 121" at bounding box center [474, 62] width 105 height 9
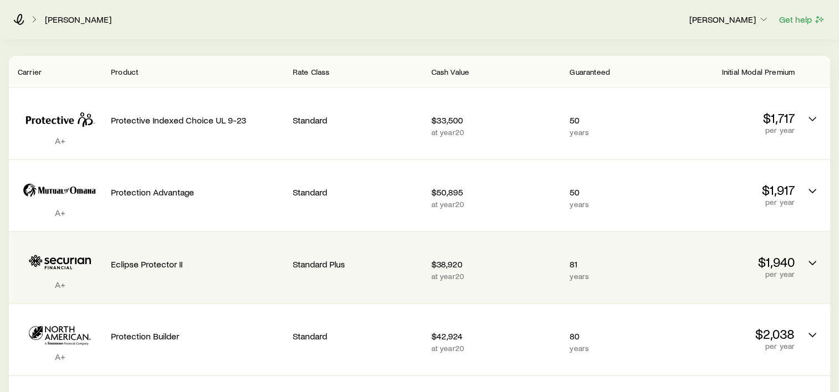
scroll to position [277, 0]
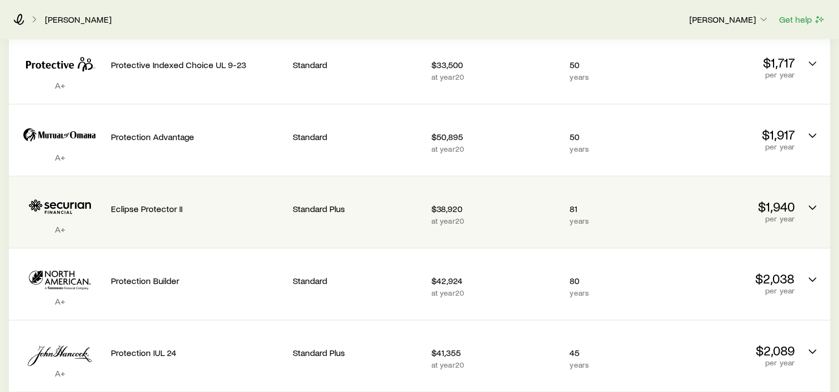
click at [483, 217] on p "at year 20" at bounding box center [496, 221] width 130 height 9
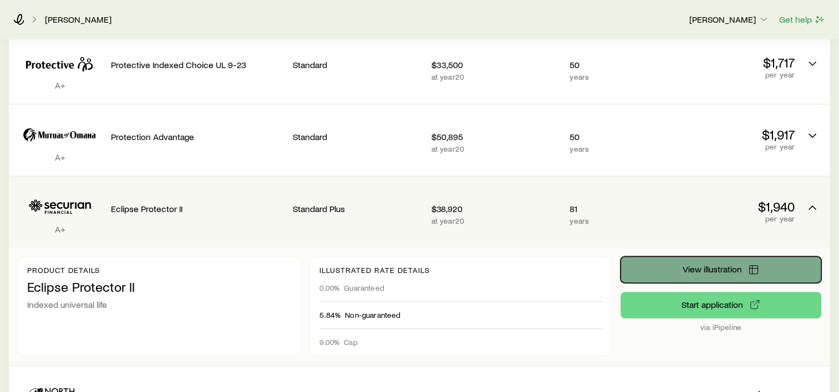
click at [708, 265] on span "View illustration" at bounding box center [711, 269] width 59 height 9
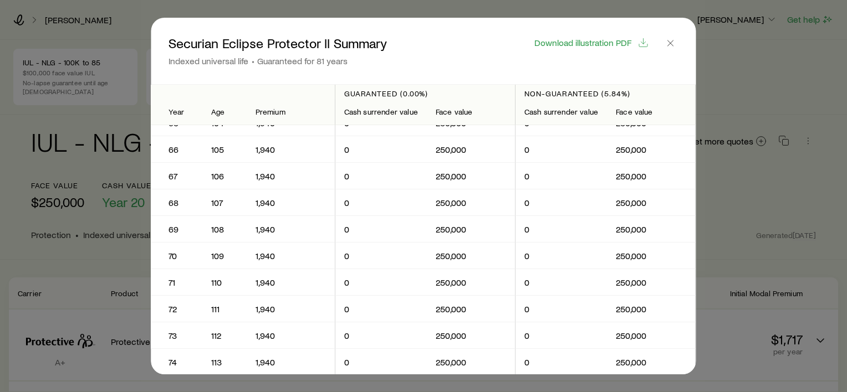
scroll to position [1386, 0]
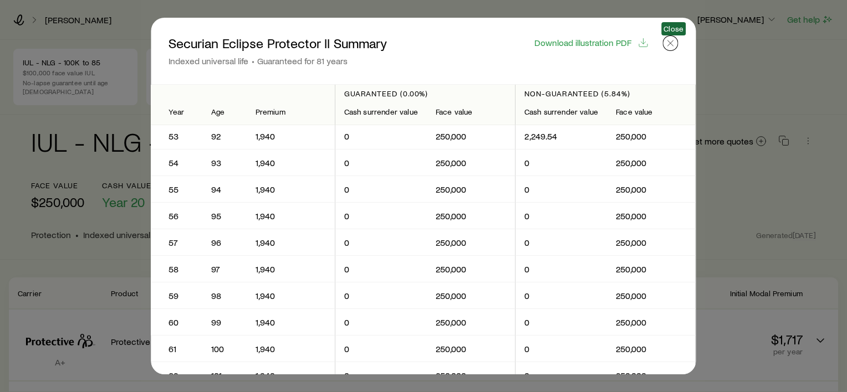
click at [667, 47] on icon "button" at bounding box center [670, 43] width 11 height 11
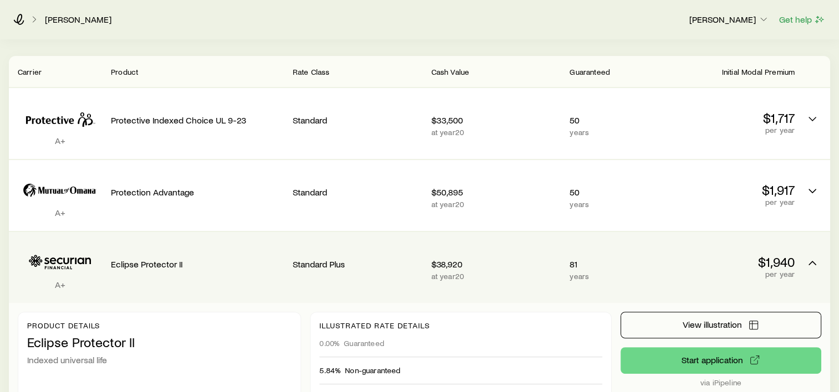
scroll to position [0, 0]
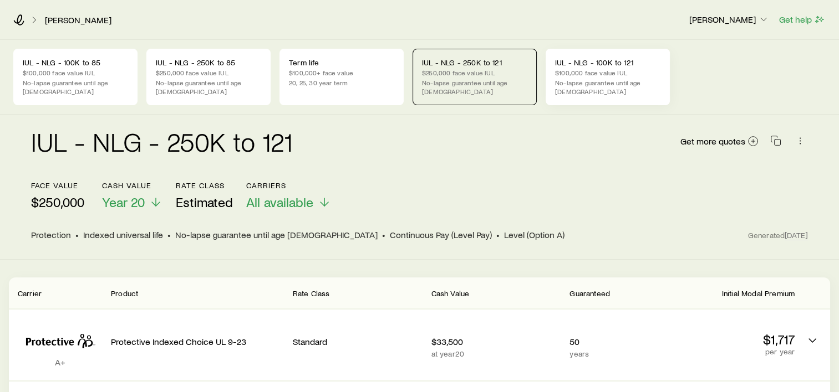
click at [582, 55] on div "IUL - NLG - 100K to 121 $100,000 face value IUL No-lapse guarantee until age [D…" at bounding box center [608, 77] width 124 height 57
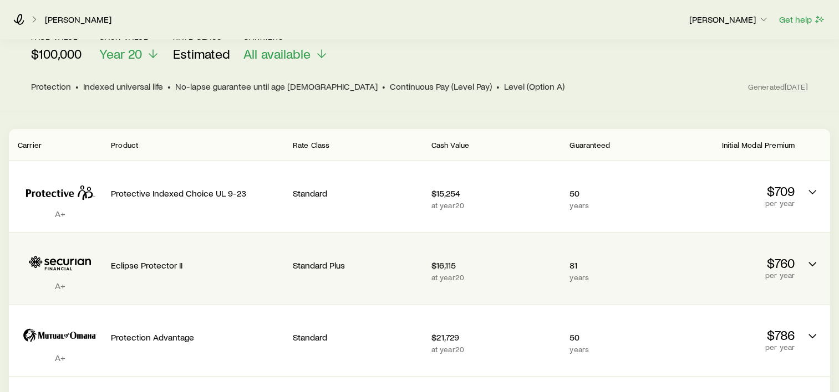
scroll to position [166, 0]
